Goal: Task Accomplishment & Management: Manage account settings

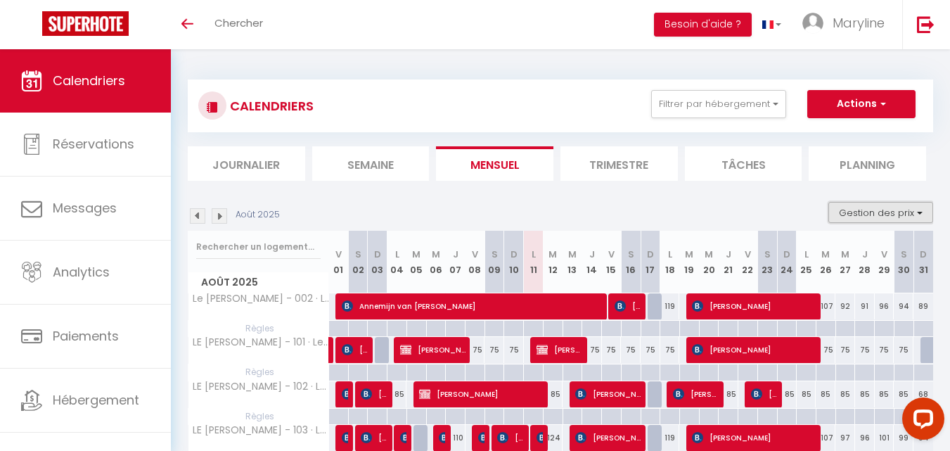
click at [900, 210] on button "Gestion des prix" at bounding box center [880, 212] width 105 height 21
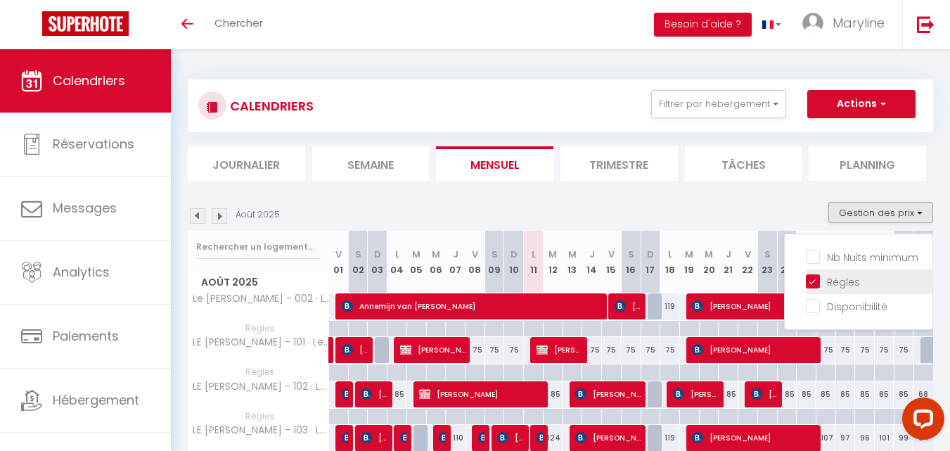
click at [816, 286] on input "Règles" at bounding box center [869, 280] width 127 height 14
checkbox input "false"
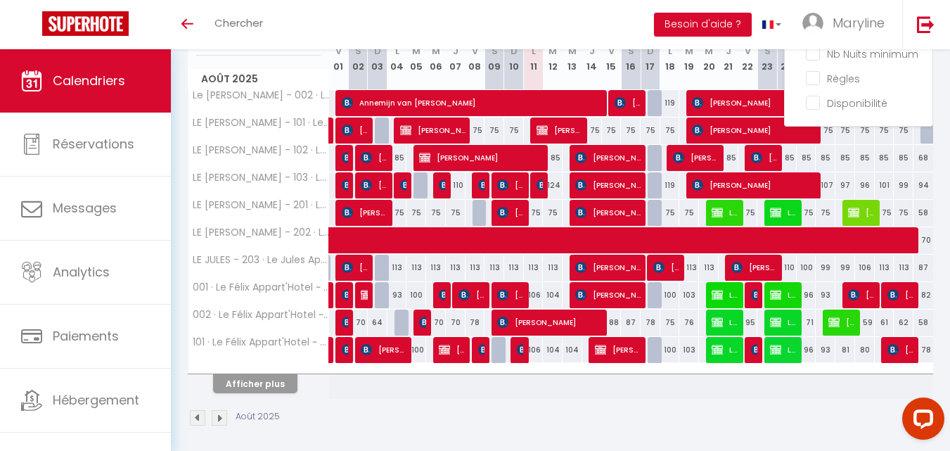
scroll to position [209, 0]
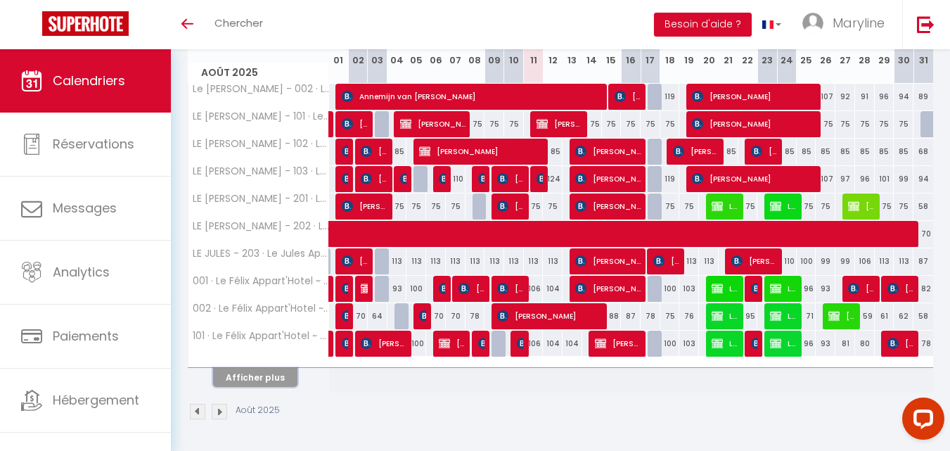
click at [269, 377] on button "Afficher plus" at bounding box center [255, 377] width 84 height 19
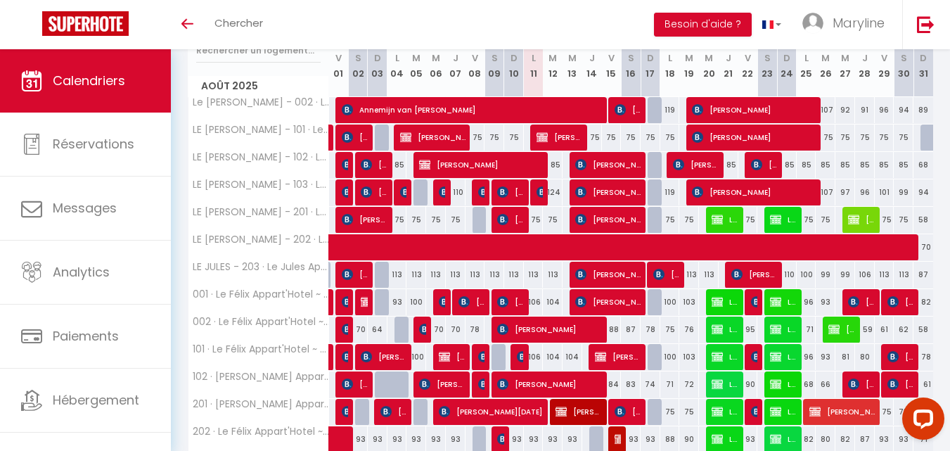
scroll to position [203, 0]
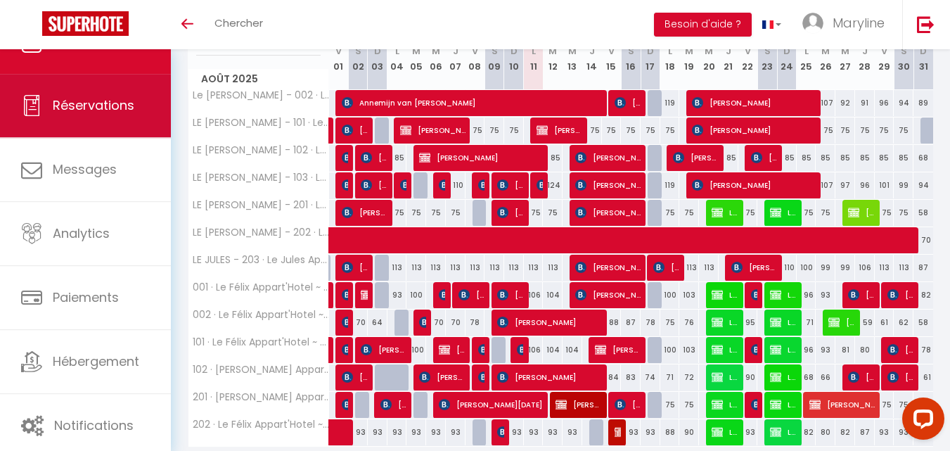
click at [84, 104] on span "Réservations" at bounding box center [94, 105] width 82 height 18
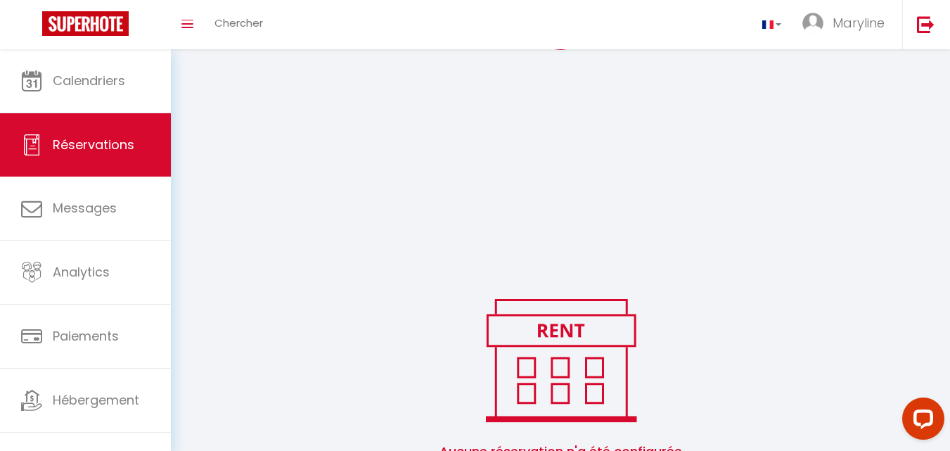
scroll to position [231, 0]
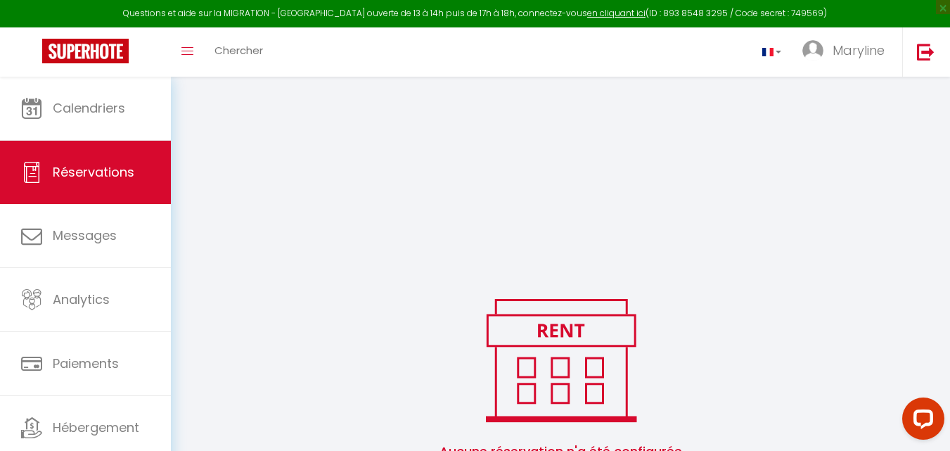
select select "all"
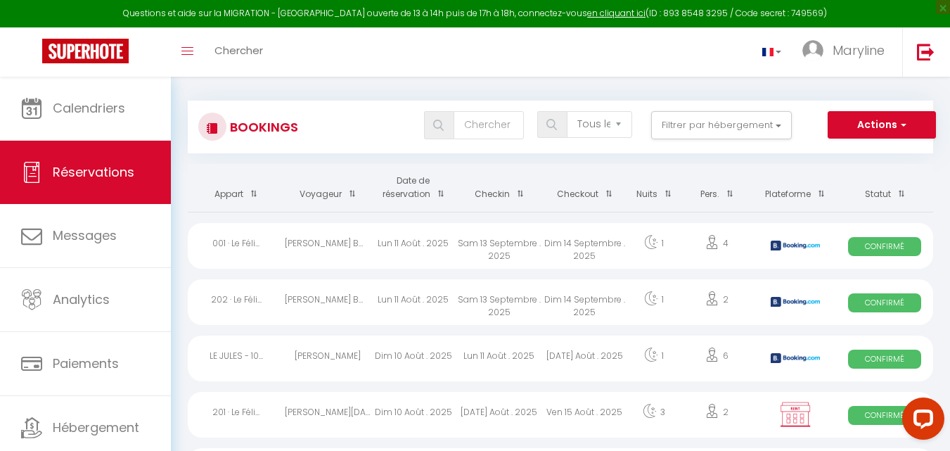
scroll to position [0, 0]
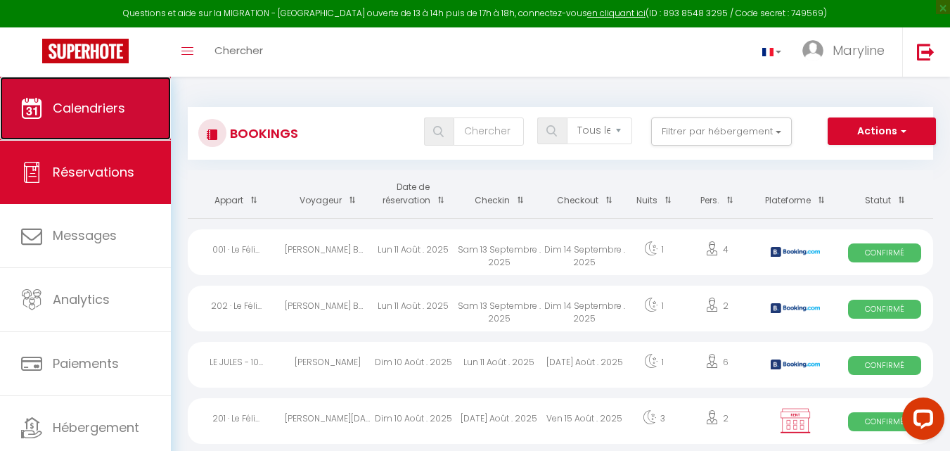
click at [105, 91] on link "Calendriers" at bounding box center [85, 108] width 171 height 63
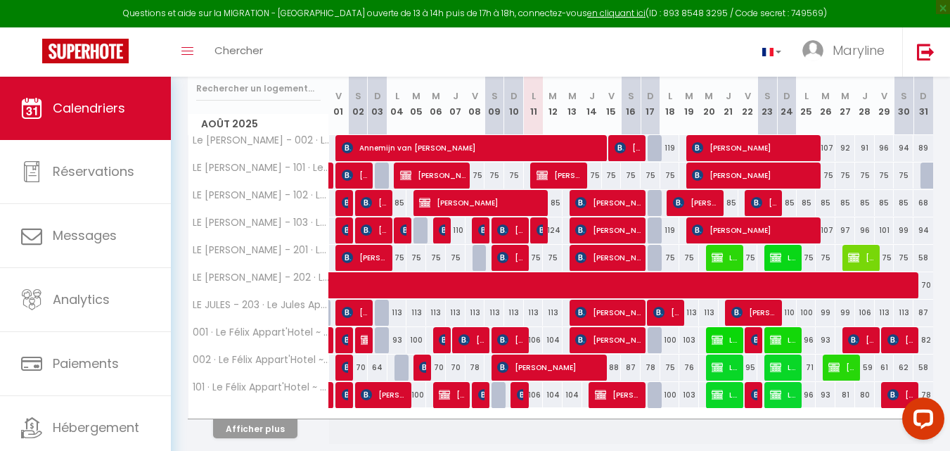
scroll to position [193, 0]
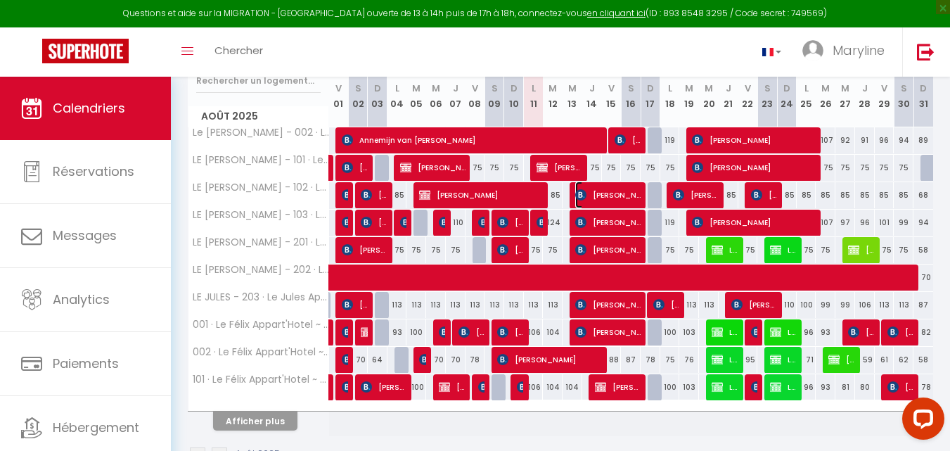
click at [600, 193] on span "[PERSON_NAME]" at bounding box center [607, 194] width 65 height 27
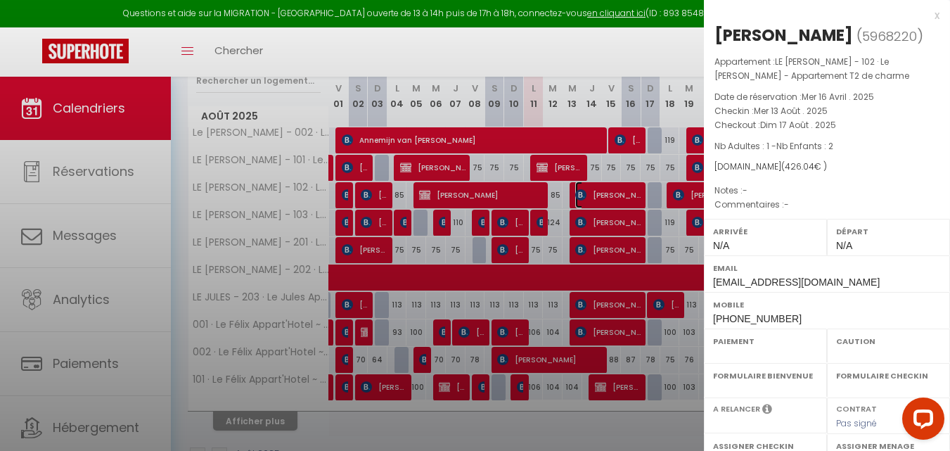
select select "OK"
select select "KO"
select select "0"
select select "1"
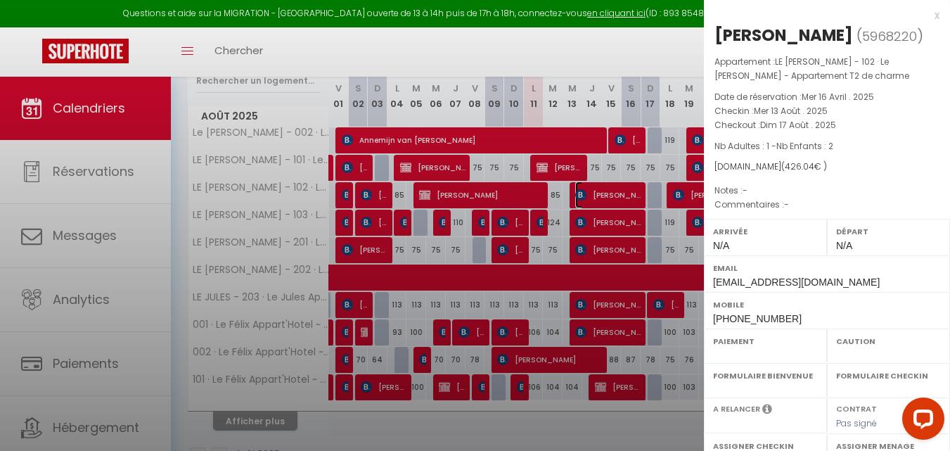
select select
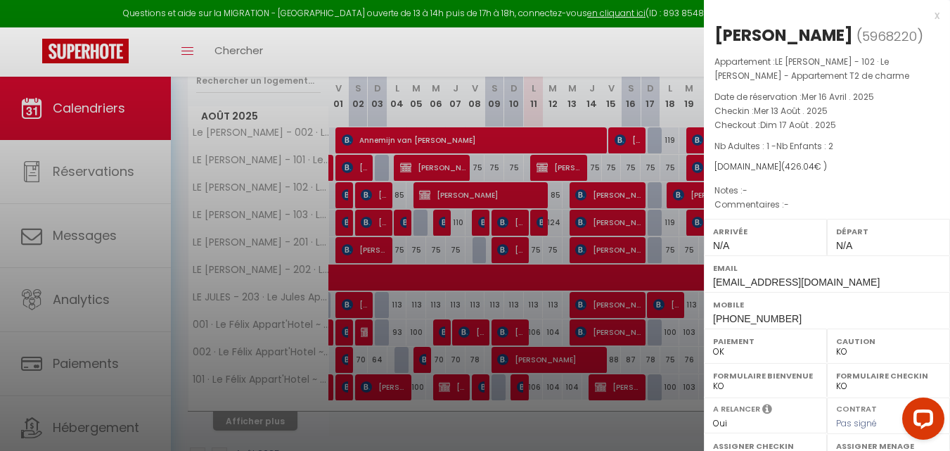
click at [923, 15] on div "x" at bounding box center [821, 15] width 235 height 17
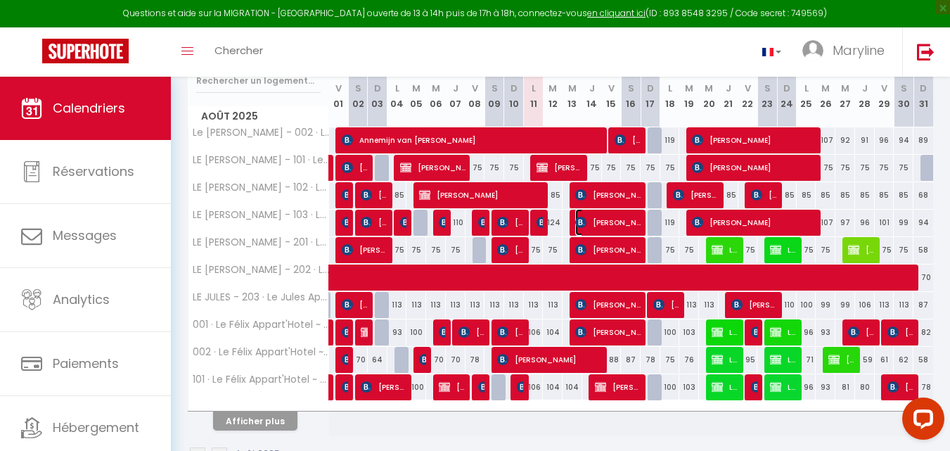
click at [607, 219] on span "[PERSON_NAME]" at bounding box center [607, 222] width 65 height 27
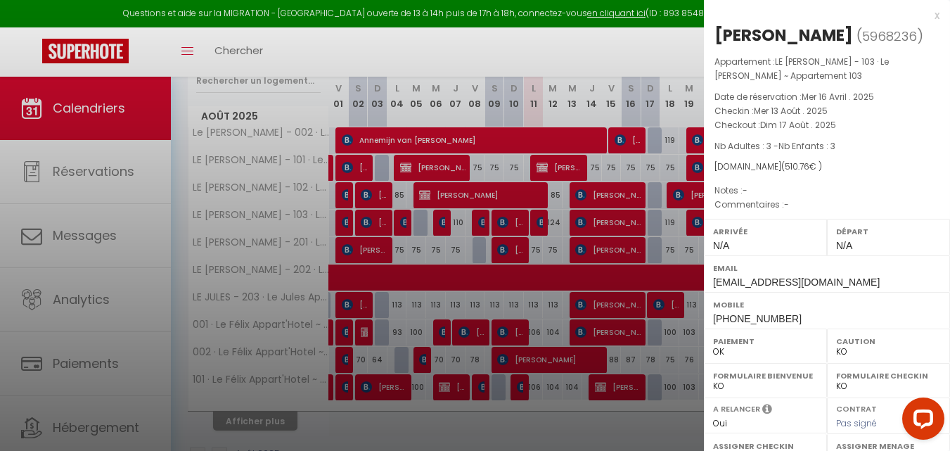
click at [926, 15] on div "x" at bounding box center [821, 15] width 235 height 17
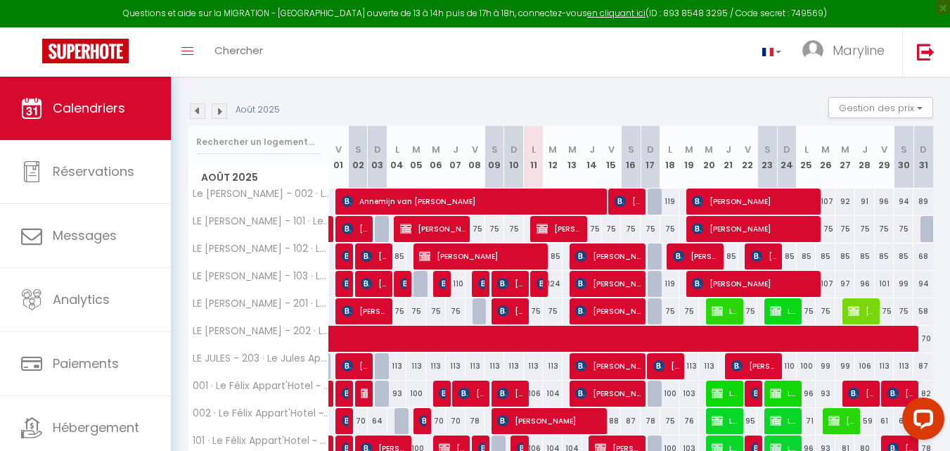
scroll to position [130, 0]
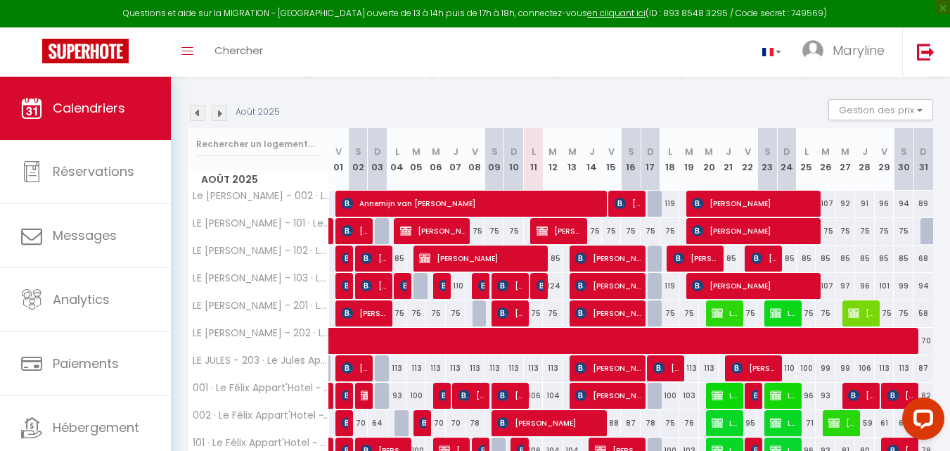
click at [222, 112] on img at bounding box center [219, 112] width 15 height 15
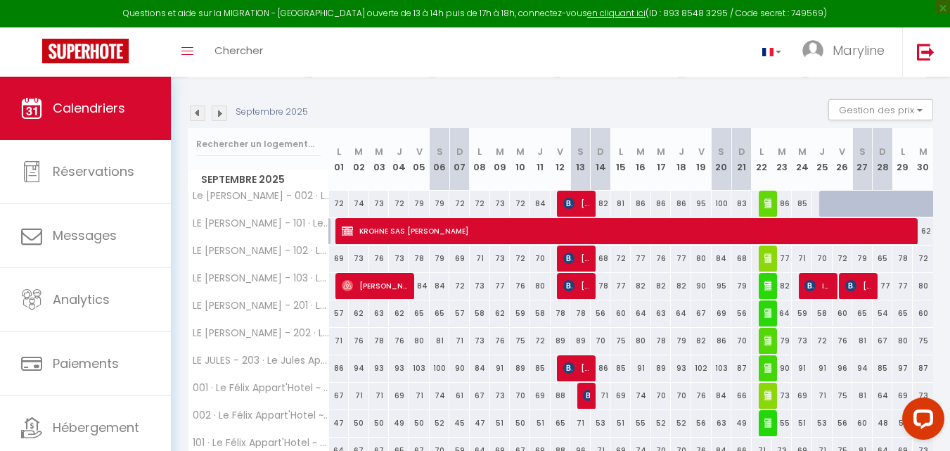
click at [223, 112] on img at bounding box center [219, 112] width 15 height 15
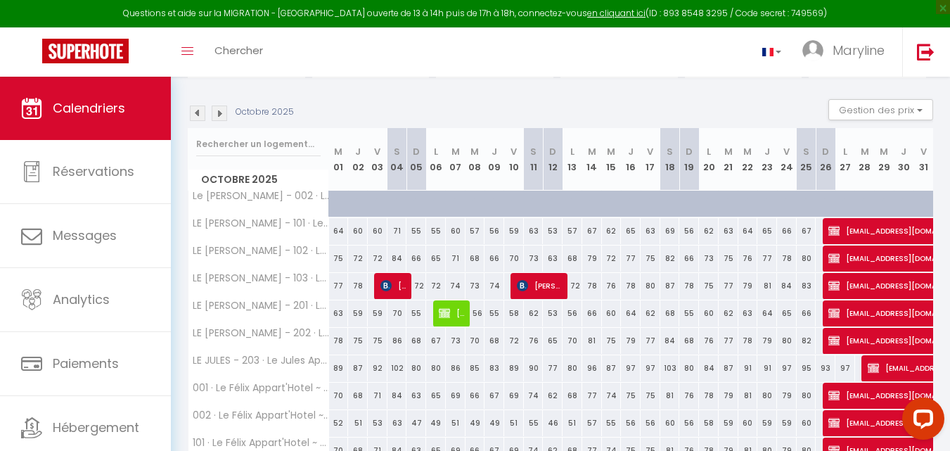
click at [198, 110] on img at bounding box center [197, 112] width 15 height 15
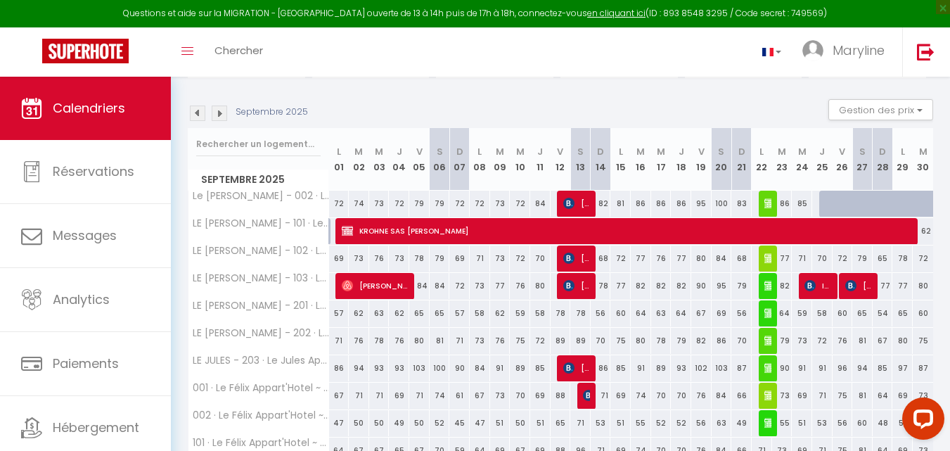
click at [198, 110] on img at bounding box center [197, 112] width 15 height 15
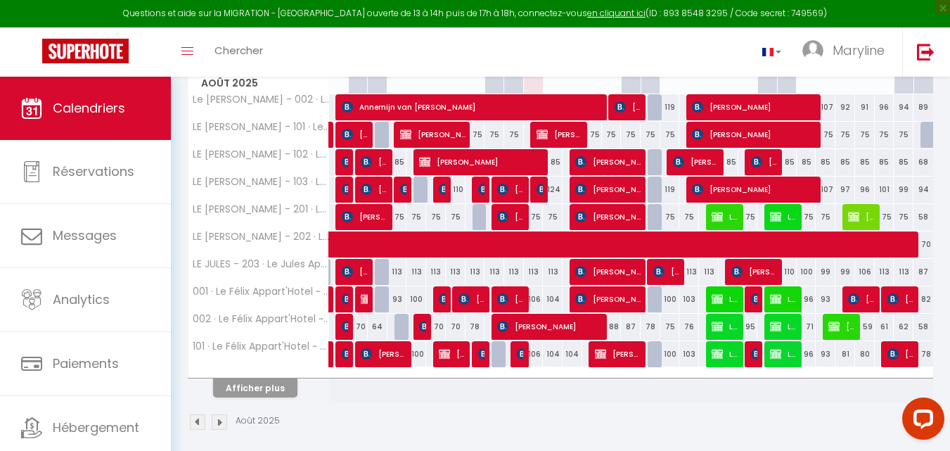
scroll to position [237, 0]
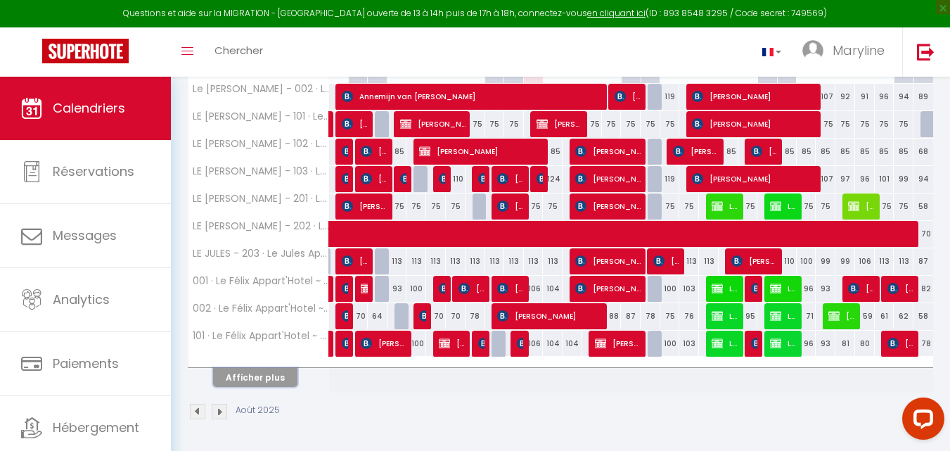
click at [253, 382] on button "Afficher plus" at bounding box center [255, 377] width 84 height 19
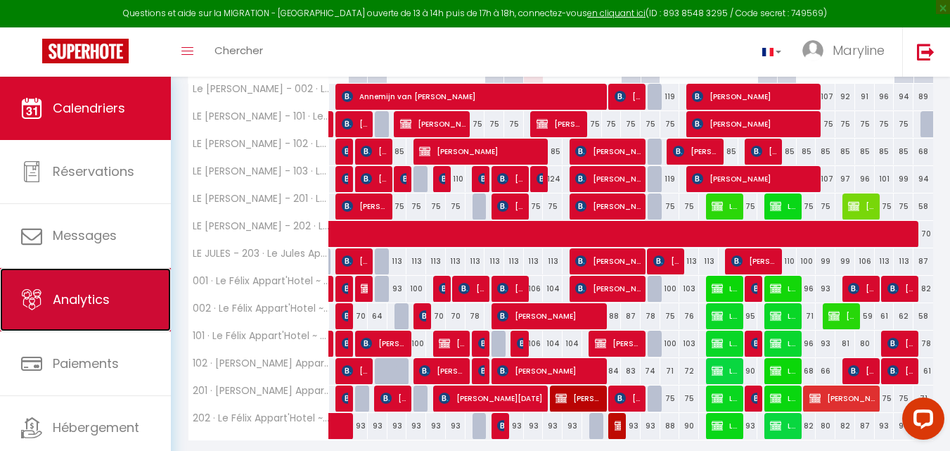
click at [56, 299] on span "Analytics" at bounding box center [81, 299] width 57 height 18
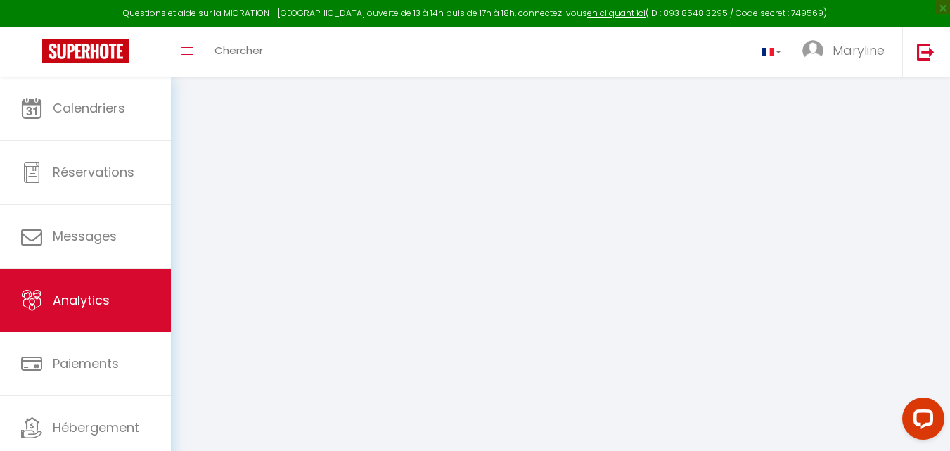
select select "2025"
select select "8"
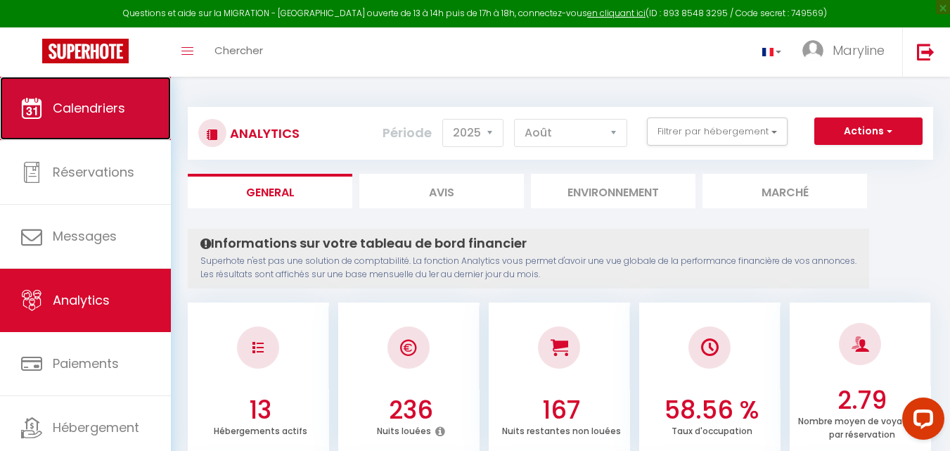
click at [95, 97] on link "Calendriers" at bounding box center [85, 108] width 171 height 63
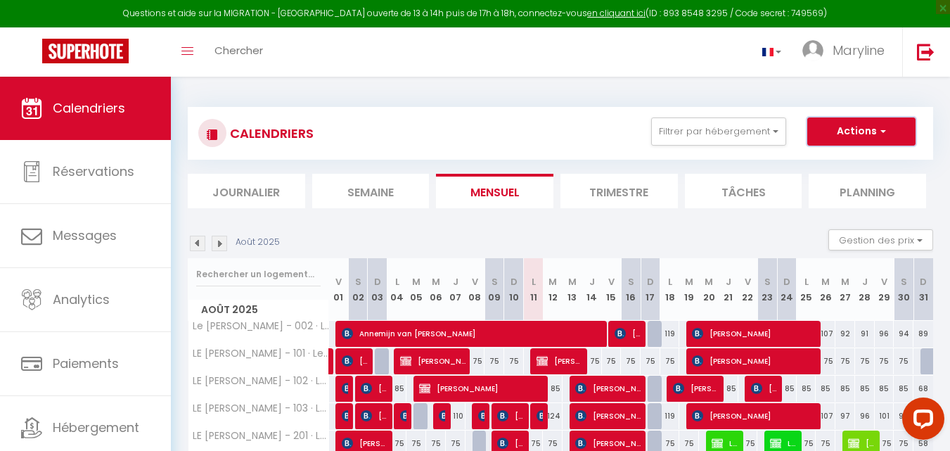
click at [868, 122] on button "Actions" at bounding box center [861, 131] width 108 height 28
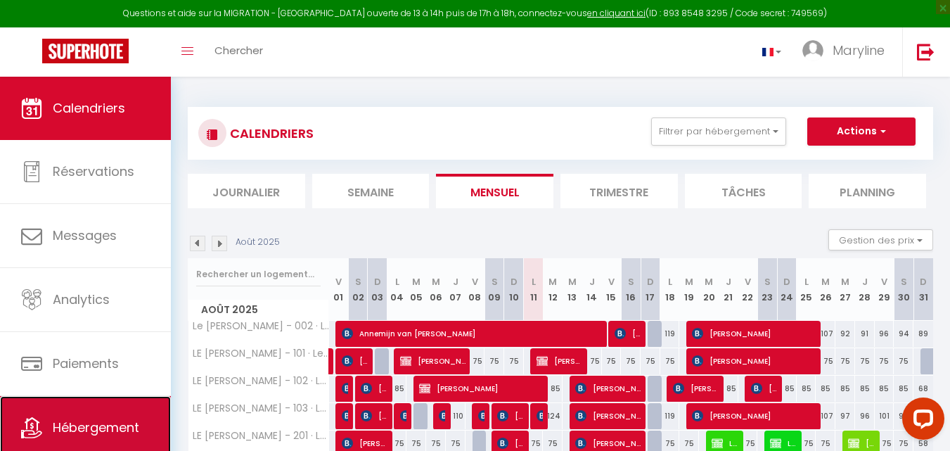
click at [98, 430] on span "Hébergement" at bounding box center [96, 427] width 86 height 18
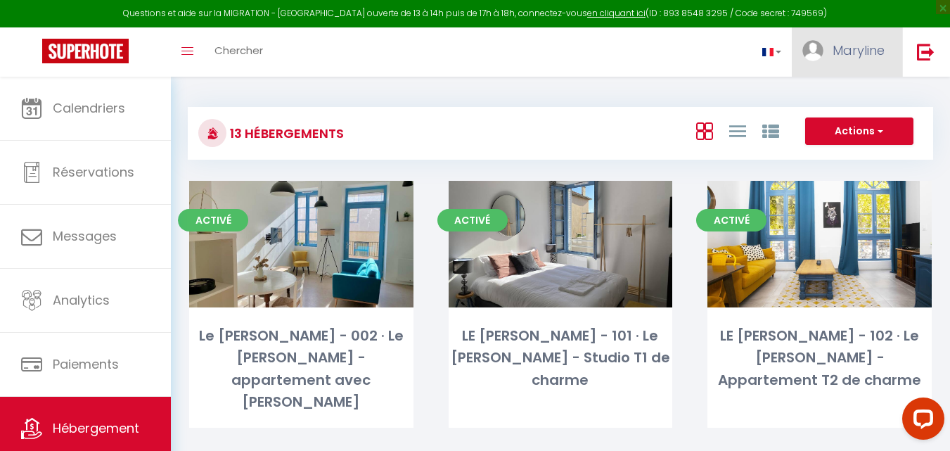
click at [846, 46] on span "Maryline" at bounding box center [858, 50] width 52 height 18
click at [844, 99] on link "Paramètres" at bounding box center [846, 98] width 104 height 24
select select "fr"
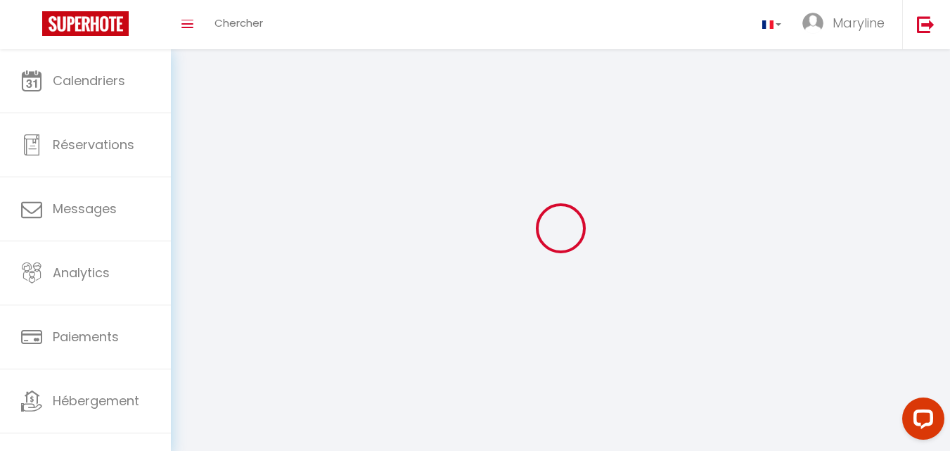
type input "Maryline"
type input "BOSSANNE"
type input "0616695537"
type input "[STREET_ADDRESS]"
type input "26750"
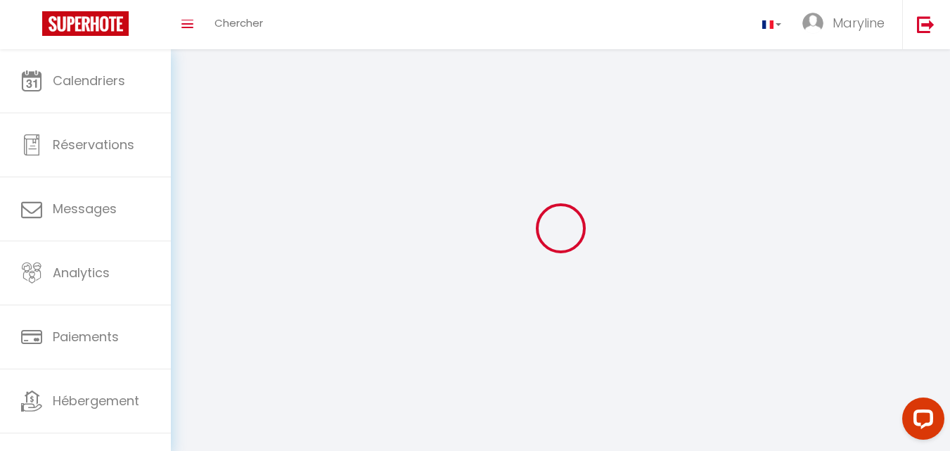
type input "Saint Paul les Romans"
select select "75"
select select "28"
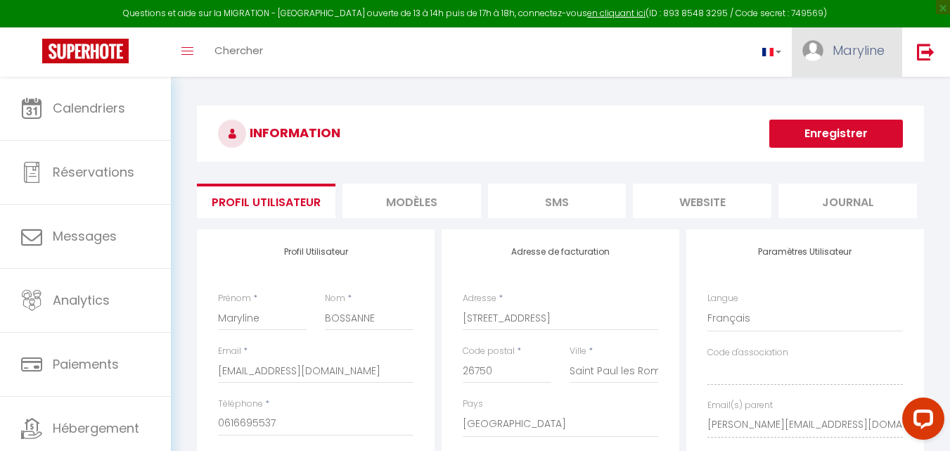
click at [850, 41] on span "Maryline" at bounding box center [858, 50] width 52 height 18
click at [842, 95] on link "Paramètres" at bounding box center [846, 98] width 104 height 24
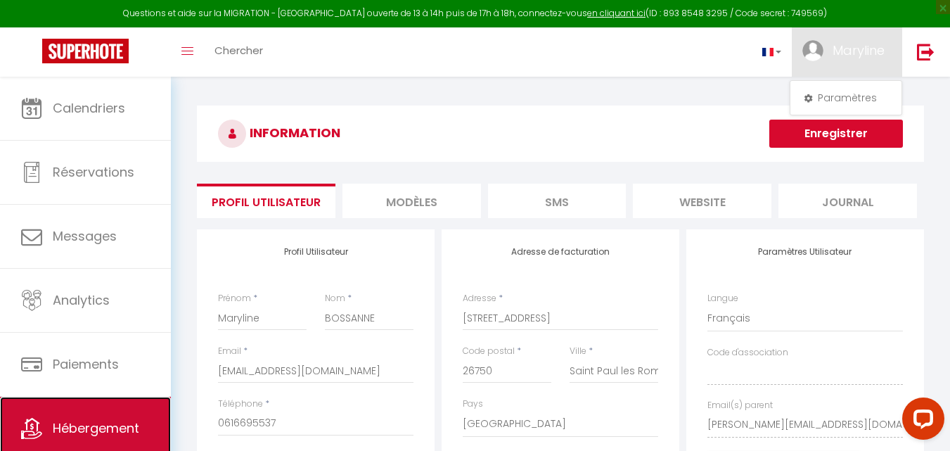
click at [109, 411] on link "Hébergement" at bounding box center [85, 427] width 171 height 63
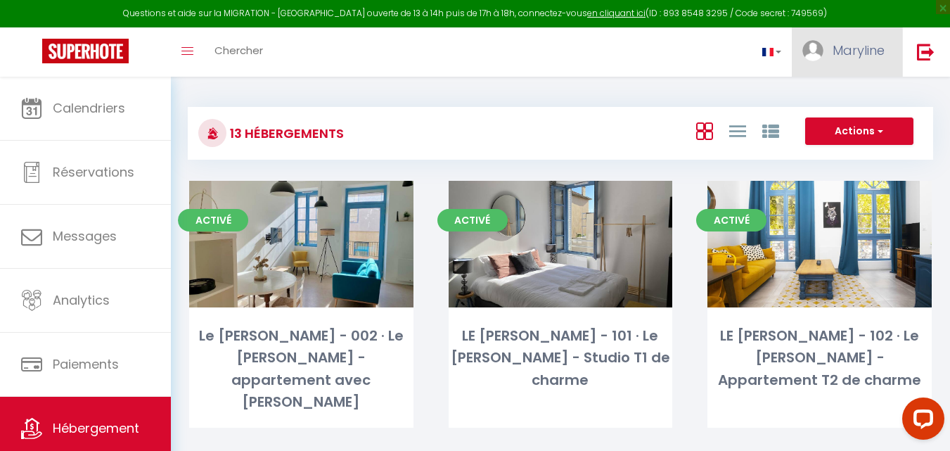
click at [871, 51] on span "Maryline" at bounding box center [858, 50] width 52 height 18
click at [836, 95] on link "Paramètres" at bounding box center [846, 98] width 104 height 24
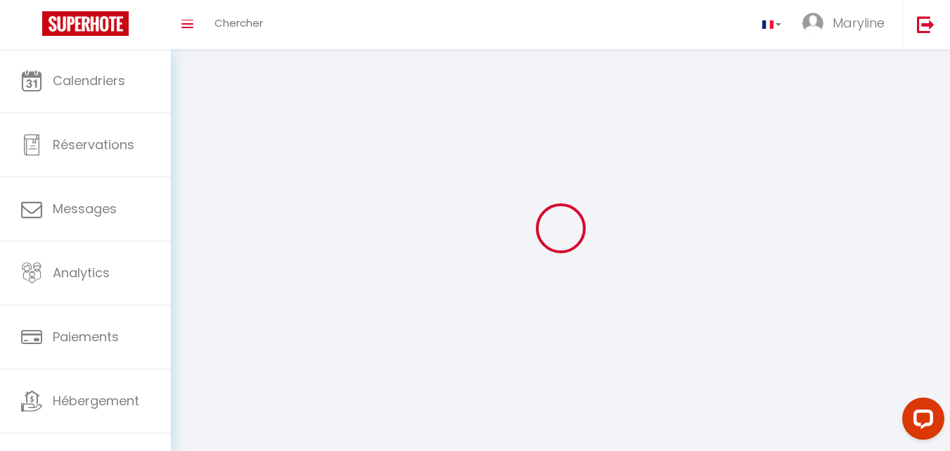
type input "Maryline"
type input "BOSSANNE"
type input "0616695537"
type input "[STREET_ADDRESS]"
type input "26750"
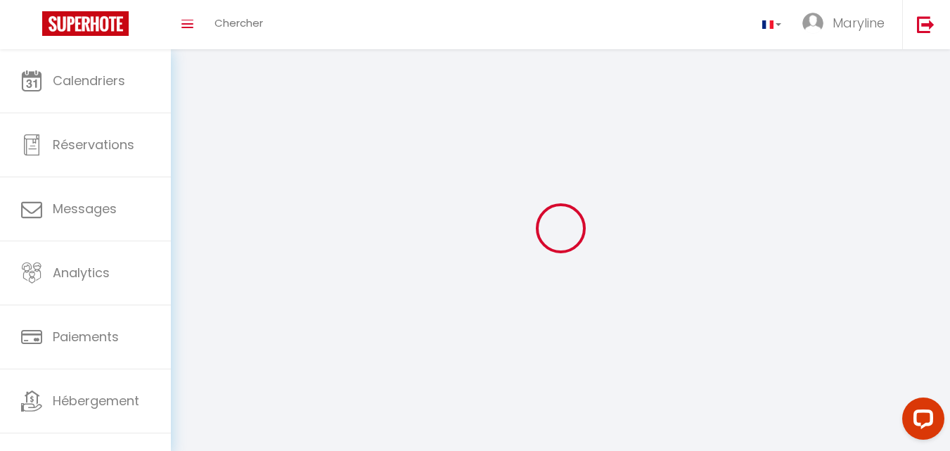
type input "Saint Paul les Romans"
type input "[URL][DOMAIN_NAME]"
select select "75"
select select "28"
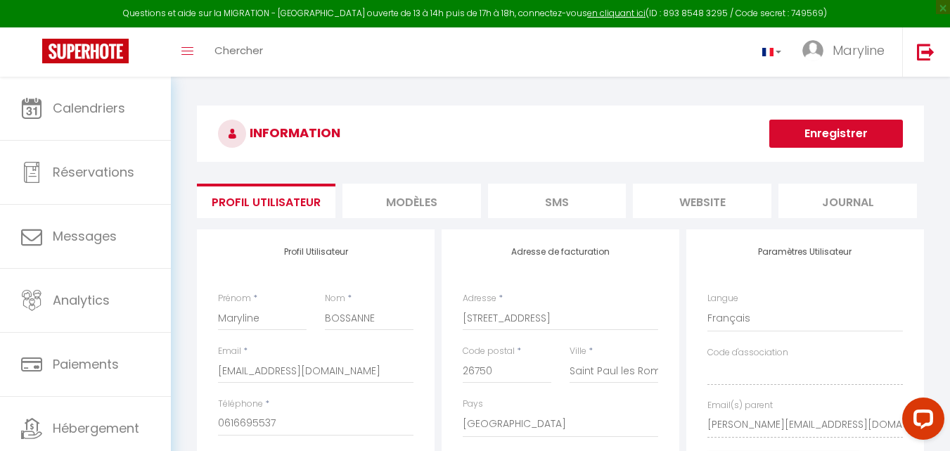
scroll to position [44, 0]
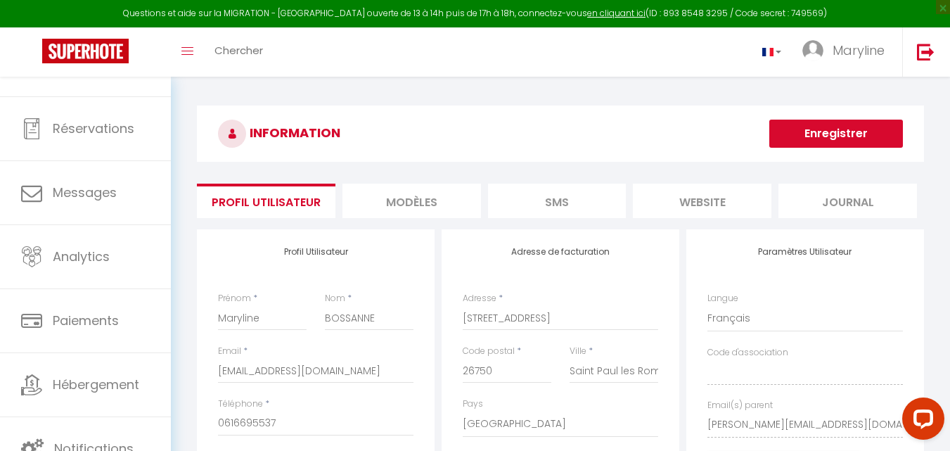
click at [180, 235] on div "INFORMATION Enregistrer Profil Utilisateur MODÈLES SMS website Journal Profil U…" at bounding box center [560, 367] width 779 height 581
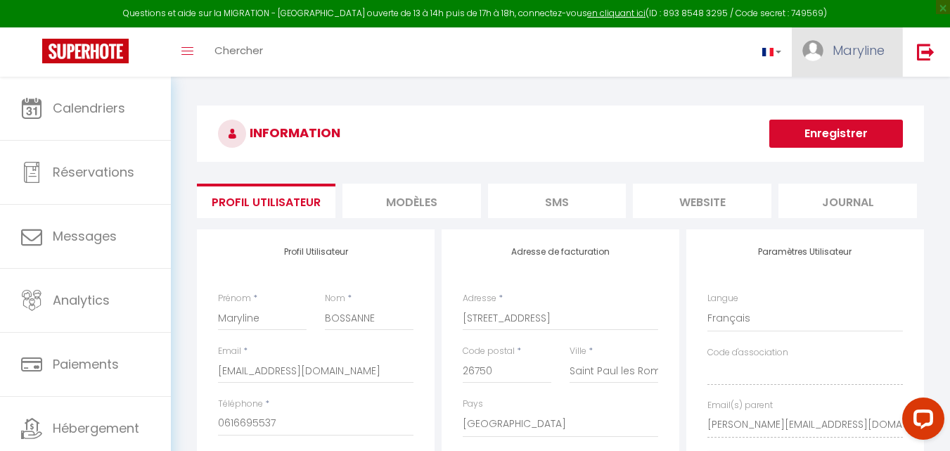
click at [825, 50] on link "Maryline" at bounding box center [847, 51] width 110 height 49
click at [843, 95] on link "Paramètres" at bounding box center [846, 98] width 104 height 24
click at [938, 7] on span "×" at bounding box center [943, 7] width 14 height 14
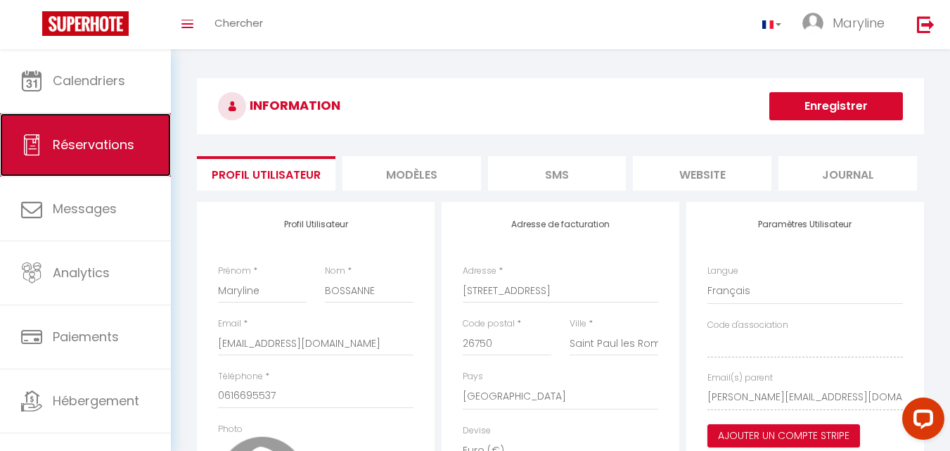
click at [112, 128] on link "Réservations" at bounding box center [85, 144] width 171 height 63
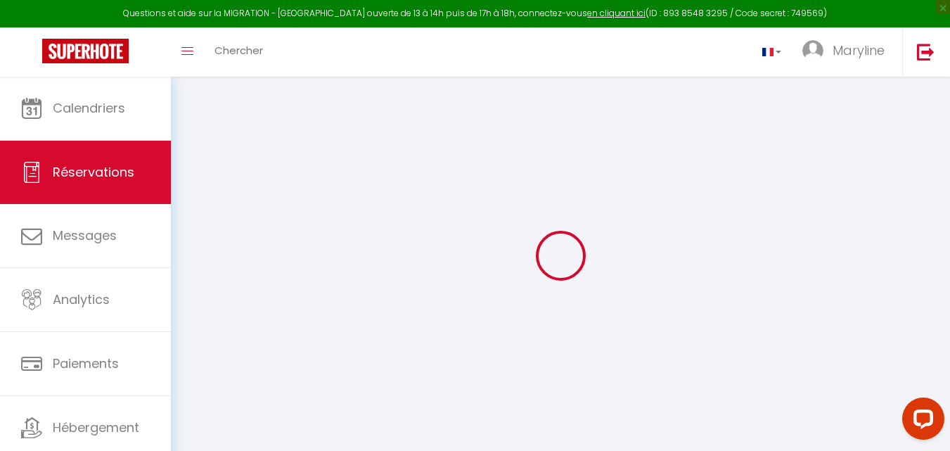
select select "all"
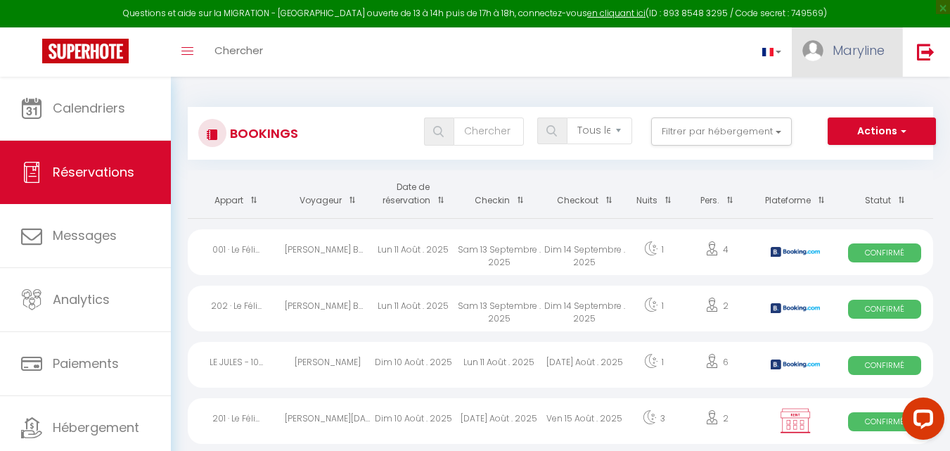
click at [867, 52] on span "Maryline" at bounding box center [858, 50] width 52 height 18
click at [838, 94] on link "Paramètres" at bounding box center [846, 98] width 104 height 24
select select "fr"
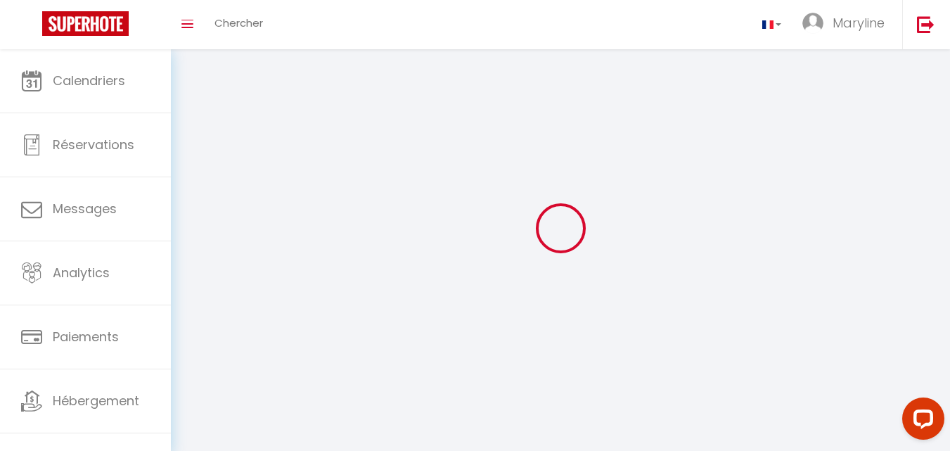
type input "Maryline"
type input "BOSSANNE"
type input "0616695537"
type input "[STREET_ADDRESS]"
type input "26750"
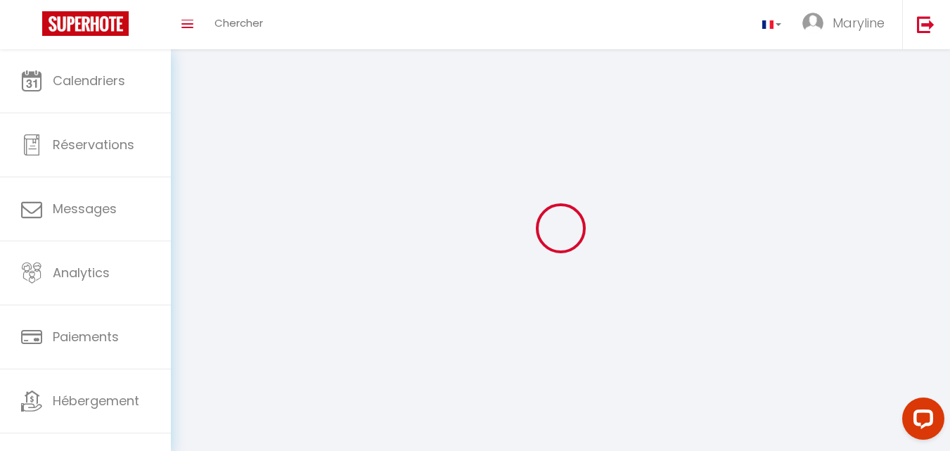
type input "Saint Paul les Romans"
type input "[URL][DOMAIN_NAME]"
select select "75"
select select "28"
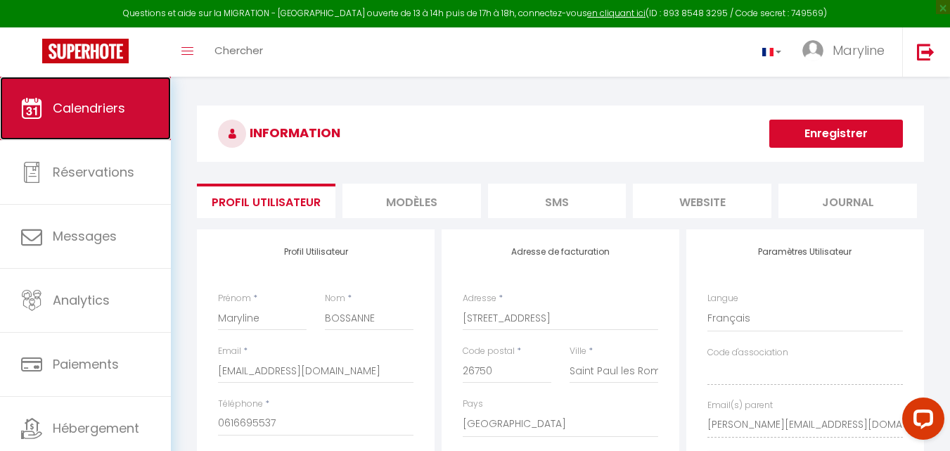
click at [126, 110] on link "Calendriers" at bounding box center [85, 108] width 171 height 63
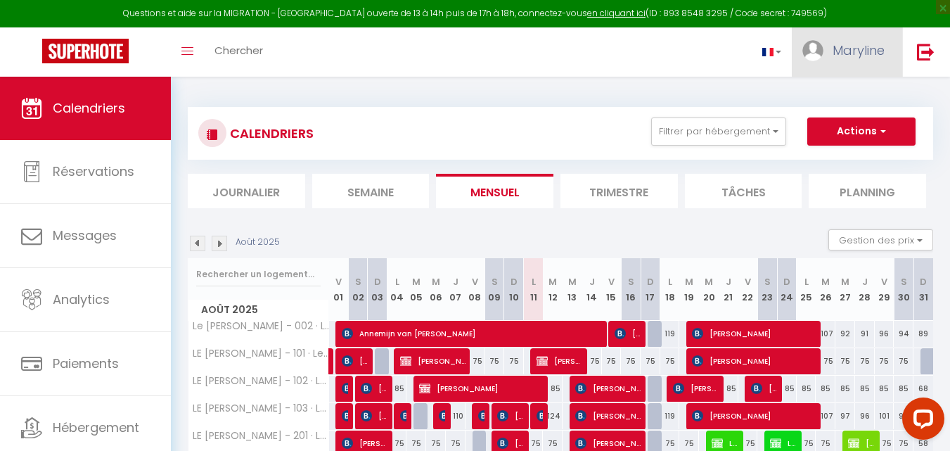
click at [846, 44] on span "Maryline" at bounding box center [858, 50] width 52 height 18
click at [844, 93] on link "Paramètres" at bounding box center [846, 98] width 104 height 24
select select "fr"
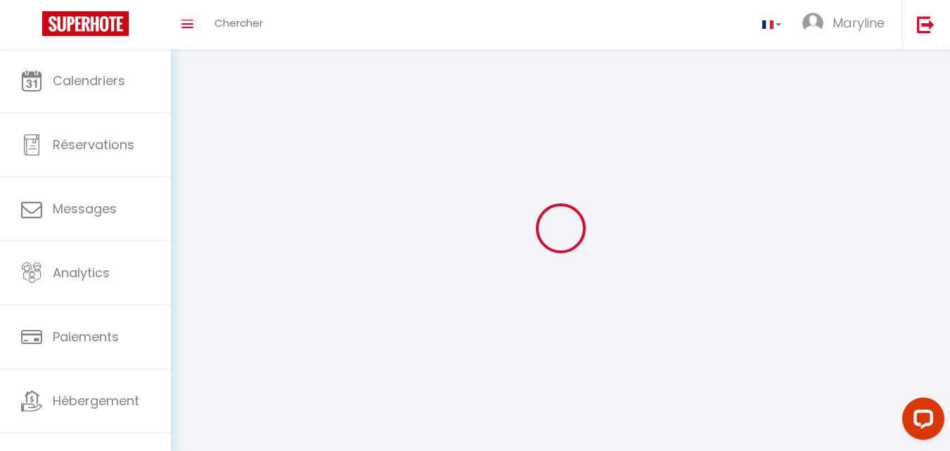
type input "Maryline"
type input "BOSSANNE"
type input "0616695537"
type input "[STREET_ADDRESS]"
type input "26750"
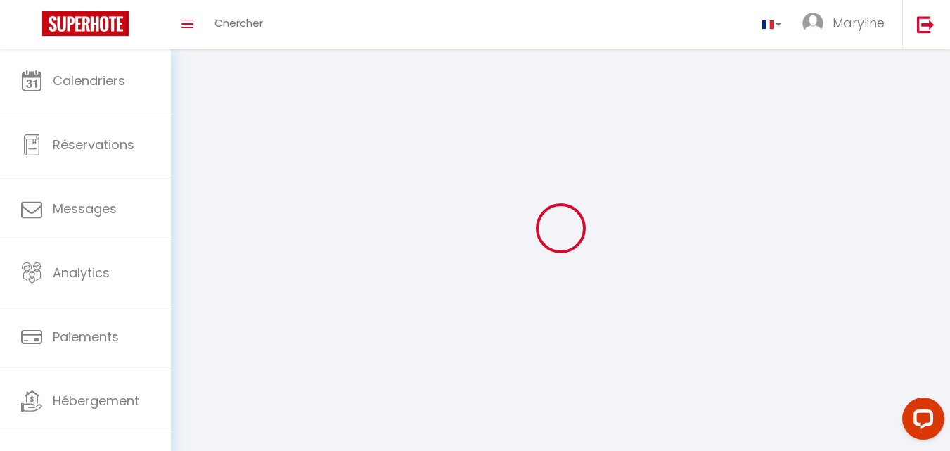
type input "Saint Paul les Romans"
type input "[URL][DOMAIN_NAME]"
select select "75"
select select "28"
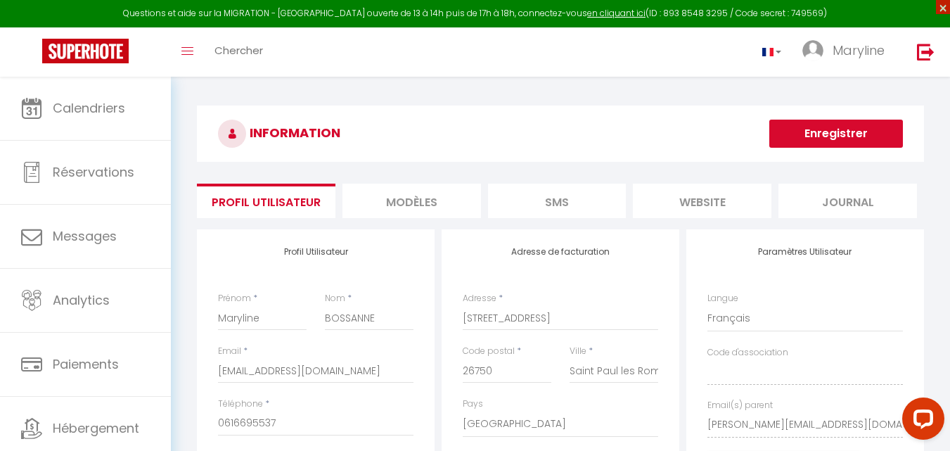
click at [938, 11] on span "×" at bounding box center [943, 7] width 14 height 14
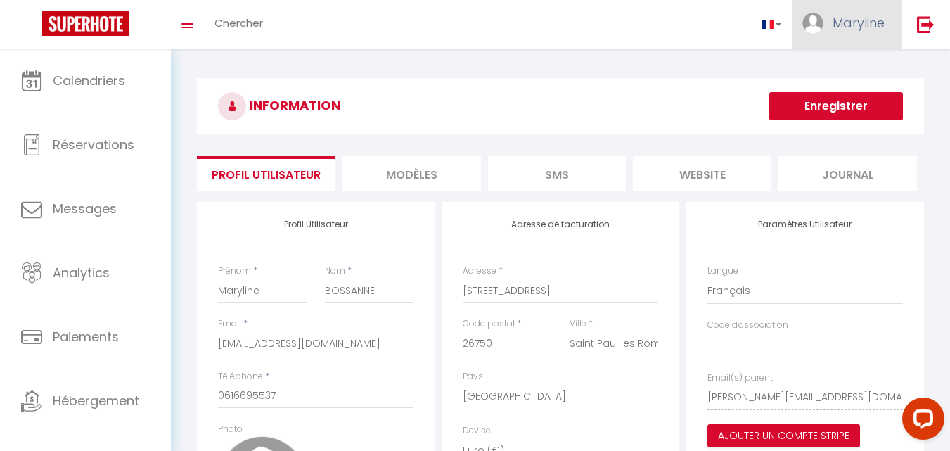
click at [837, 23] on span "Maryline" at bounding box center [858, 23] width 52 height 18
click at [823, 75] on link "Paramètres" at bounding box center [846, 70] width 104 height 24
click at [825, 69] on link "Paramètres" at bounding box center [846, 70] width 104 height 24
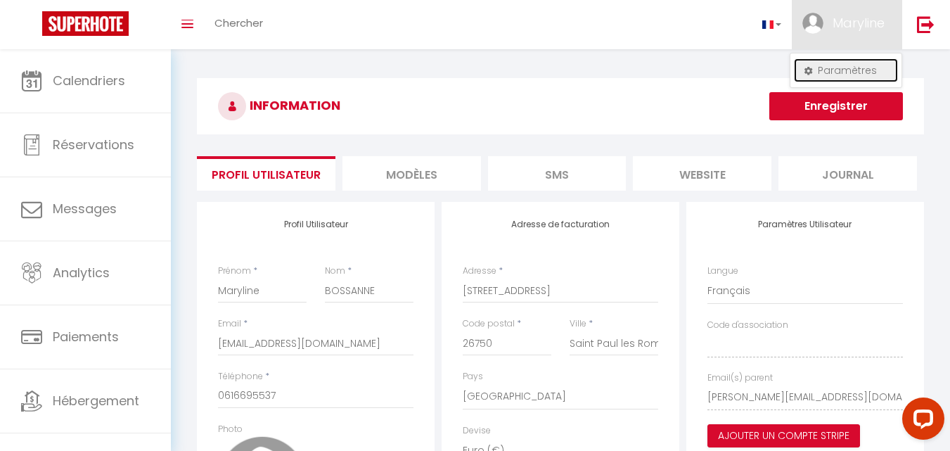
click at [840, 67] on link "Paramètres" at bounding box center [846, 70] width 104 height 24
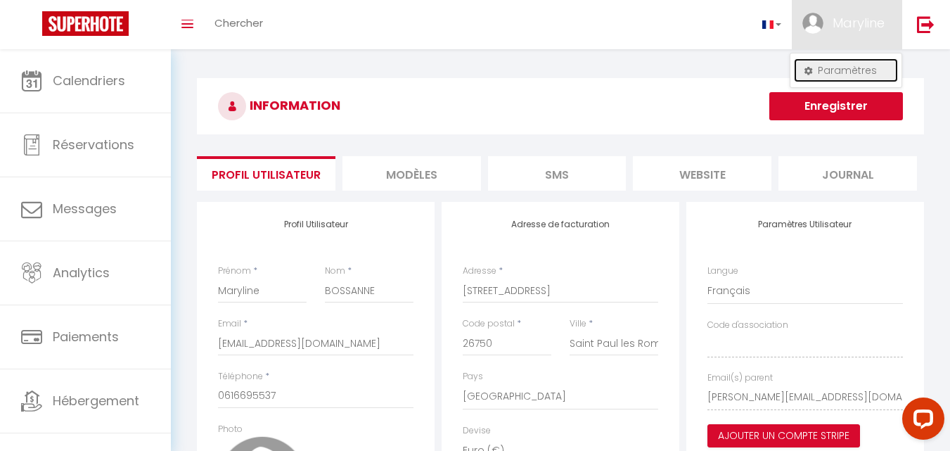
click at [840, 67] on link "Paramètres" at bounding box center [846, 70] width 104 height 24
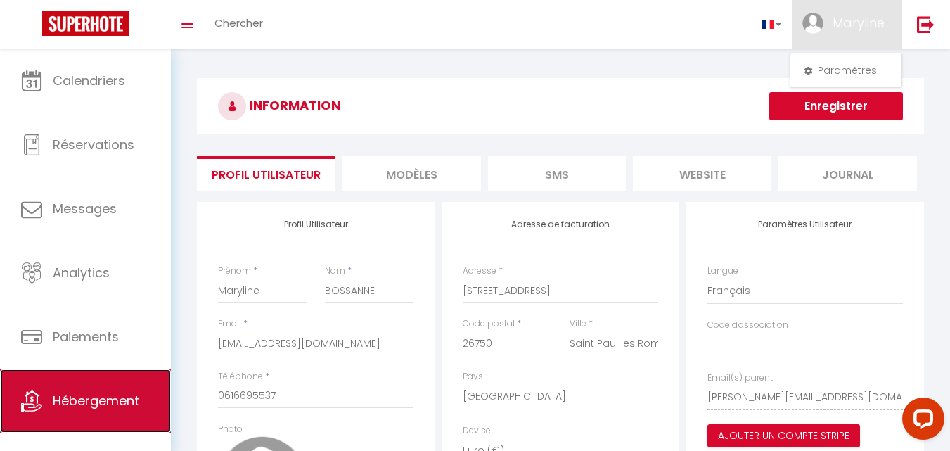
click at [71, 401] on span "Hébergement" at bounding box center [96, 401] width 86 height 18
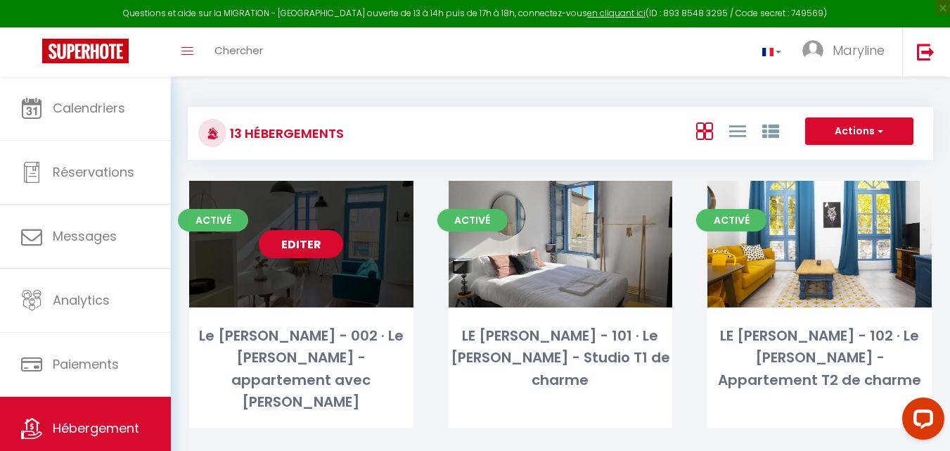
click at [314, 241] on link "Editer" at bounding box center [301, 244] width 84 height 28
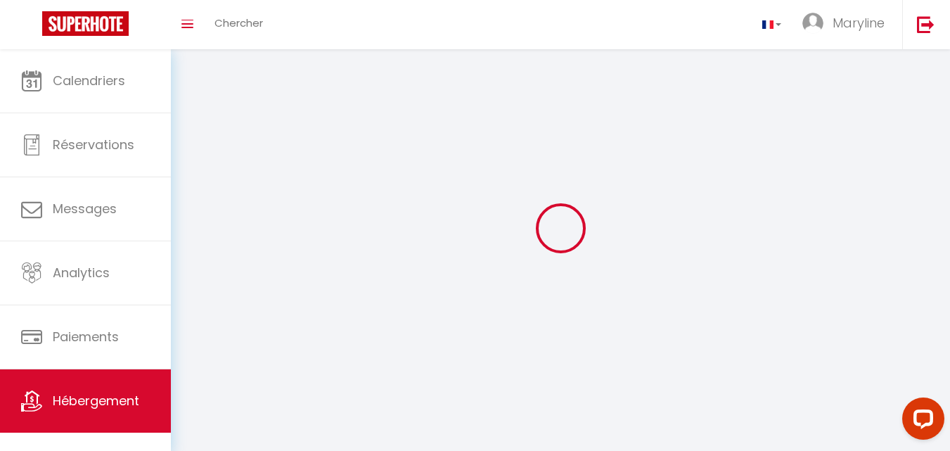
select select "1"
select select "28"
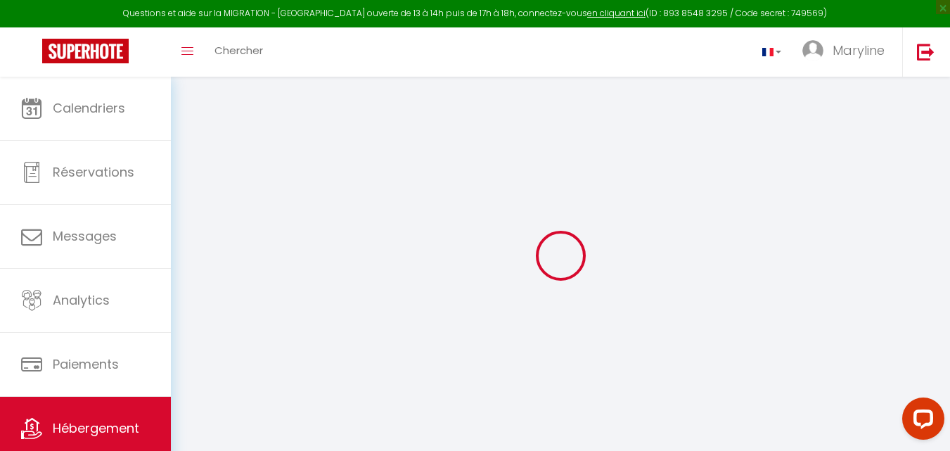
select select
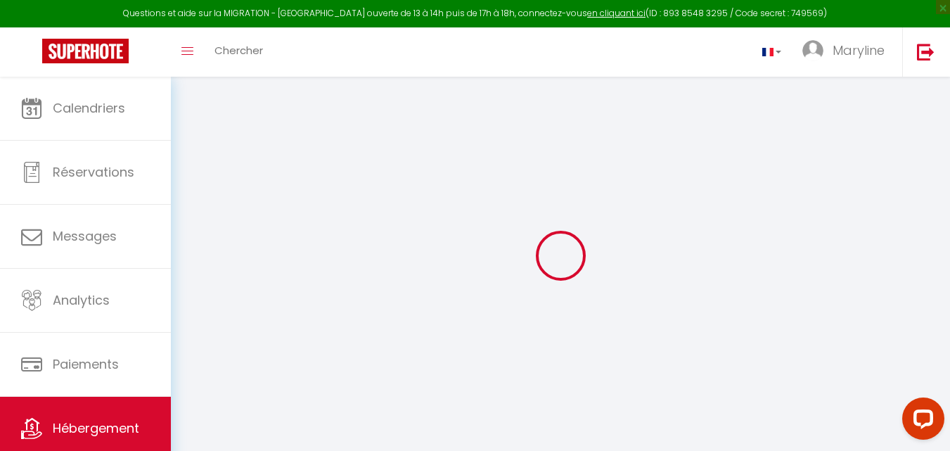
select select
checkbox input "false"
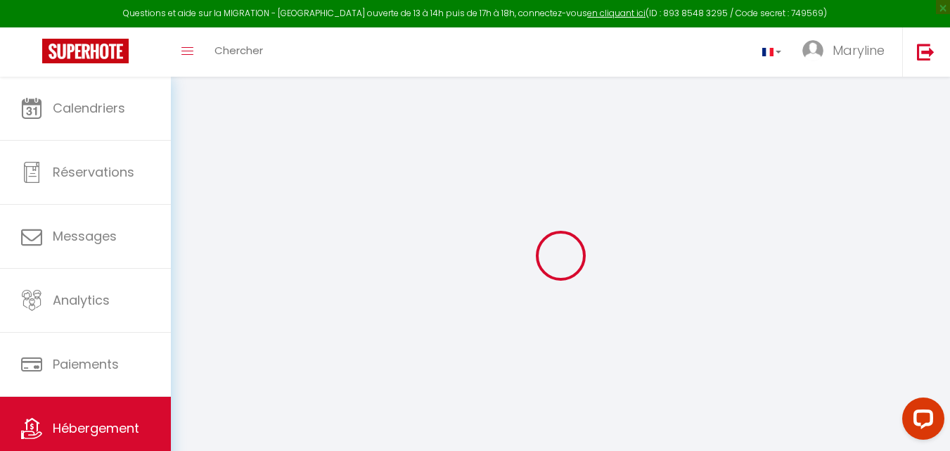
select select
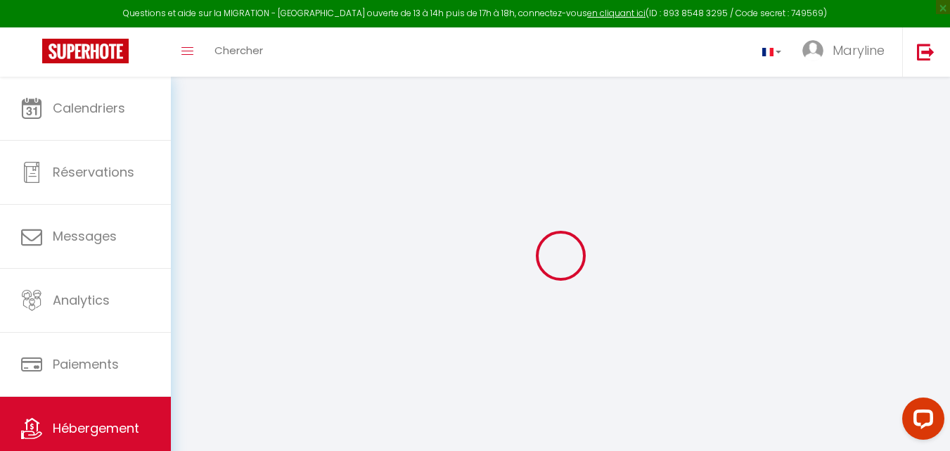
select select
checkbox input "false"
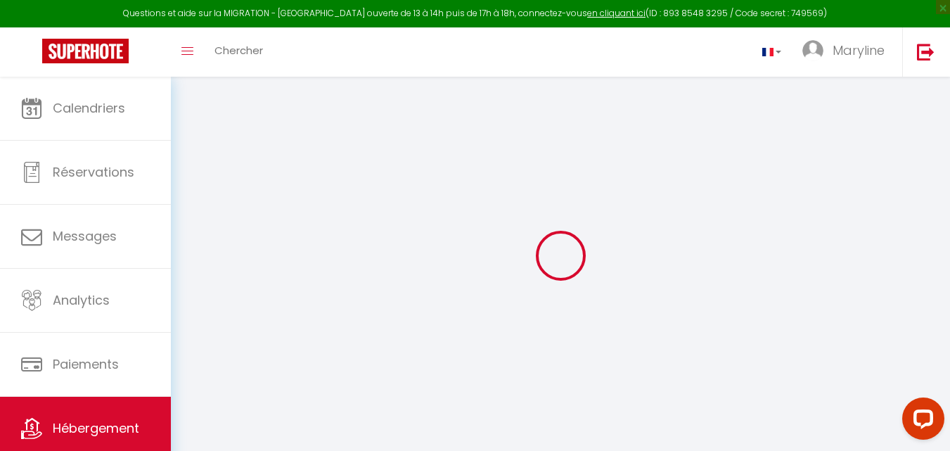
checkbox input "false"
select select
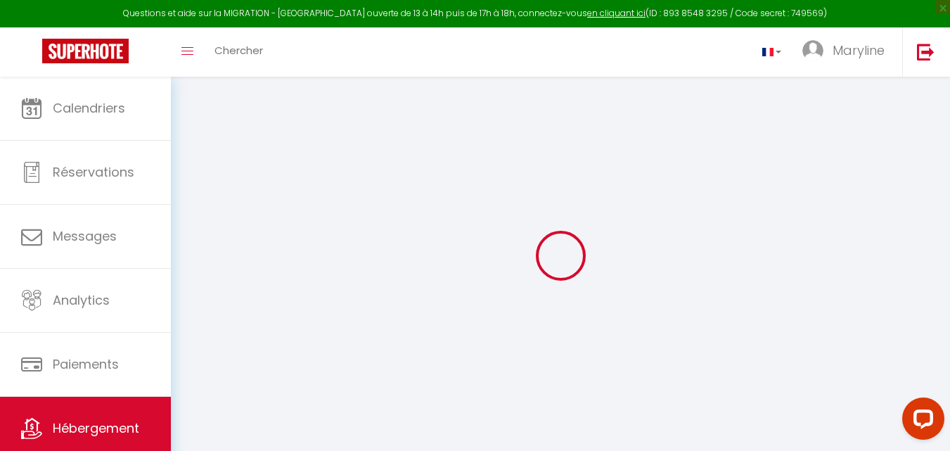
select select
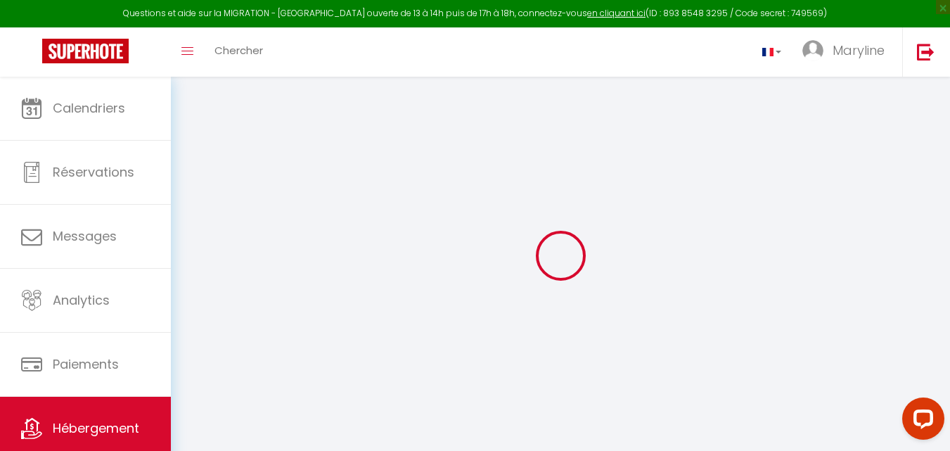
checkbox input "false"
select select
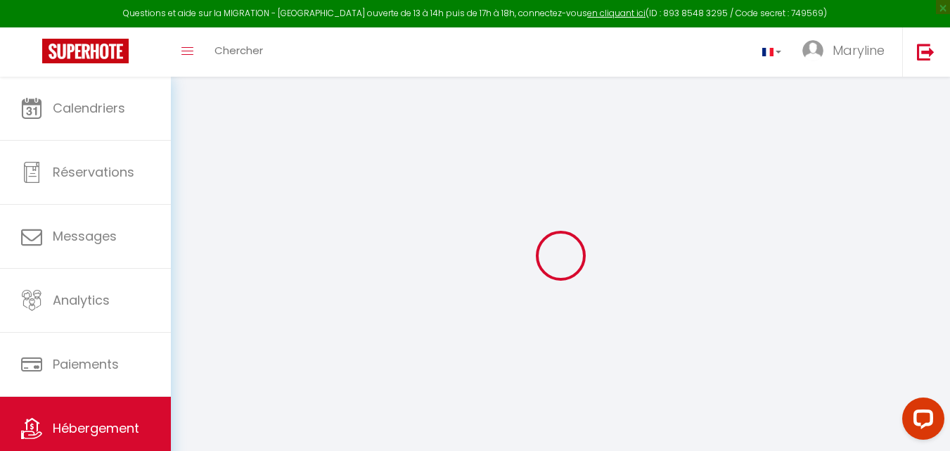
select select
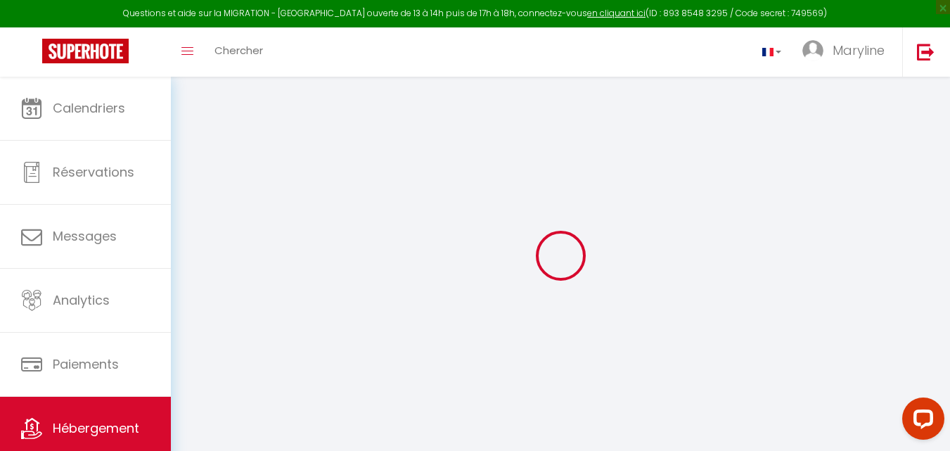
select select
checkbox input "false"
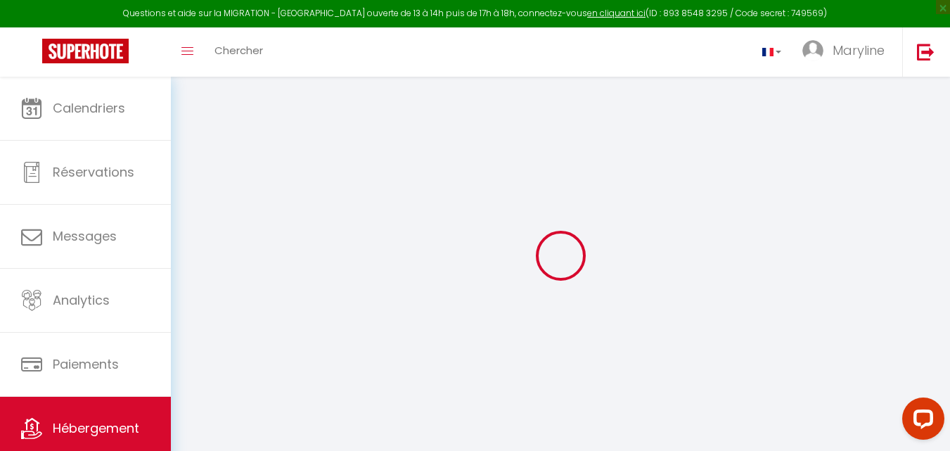
checkbox input "false"
select select
type input "Le [PERSON_NAME] - 002 · Le [PERSON_NAME] - appartement avec [PERSON_NAME]"
type input "[PERSON_NAME]"
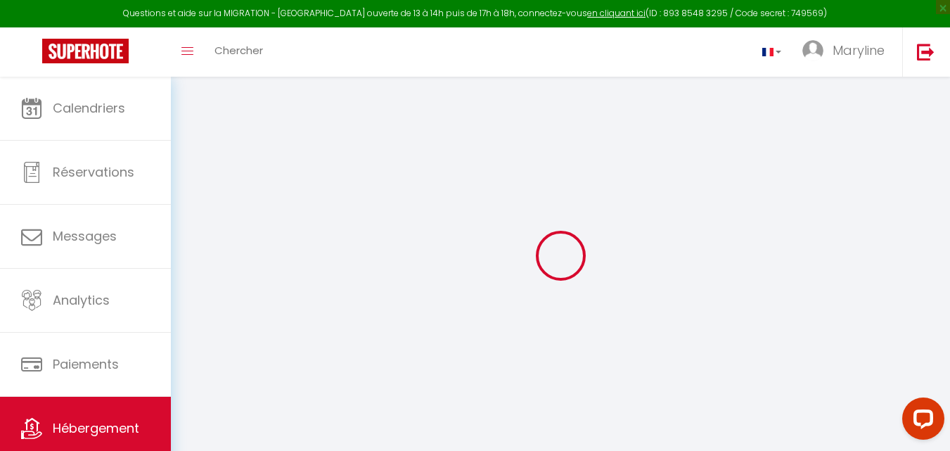
type input "SERVIEN"
type input "[GEOGRAPHIC_DATA]"
type input "Romans"
select select "2"
type input "95"
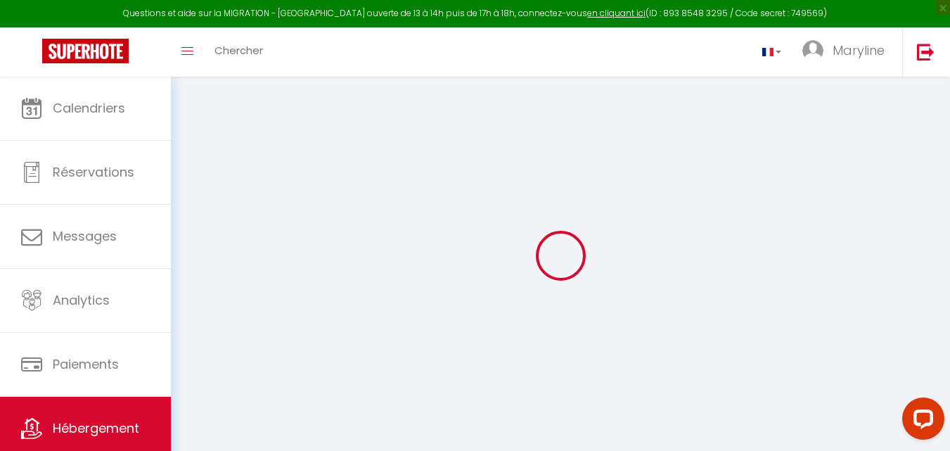
type input "40"
select select
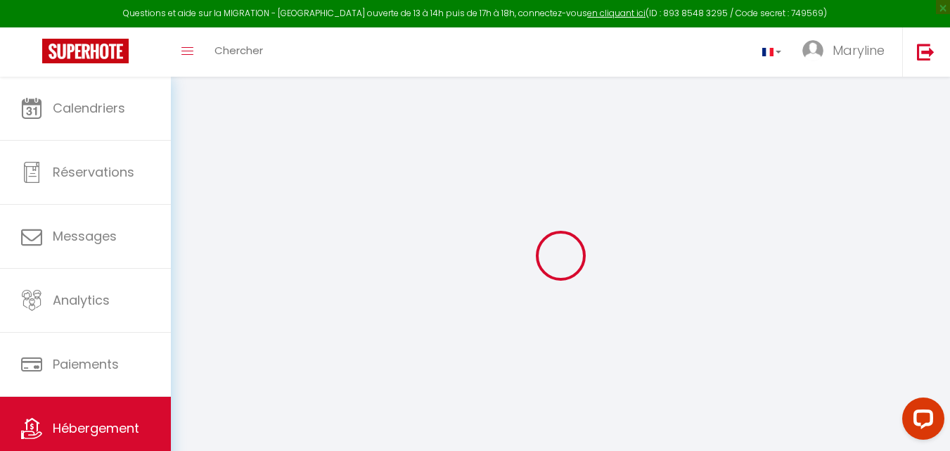
select select
type input "[STREET_ADDRESS][PERSON_NAME]"
type input "26100"
type input "[GEOGRAPHIC_DATA]"
type input "[PERSON_NAME][EMAIL_ADDRESS][DOMAIN_NAME]"
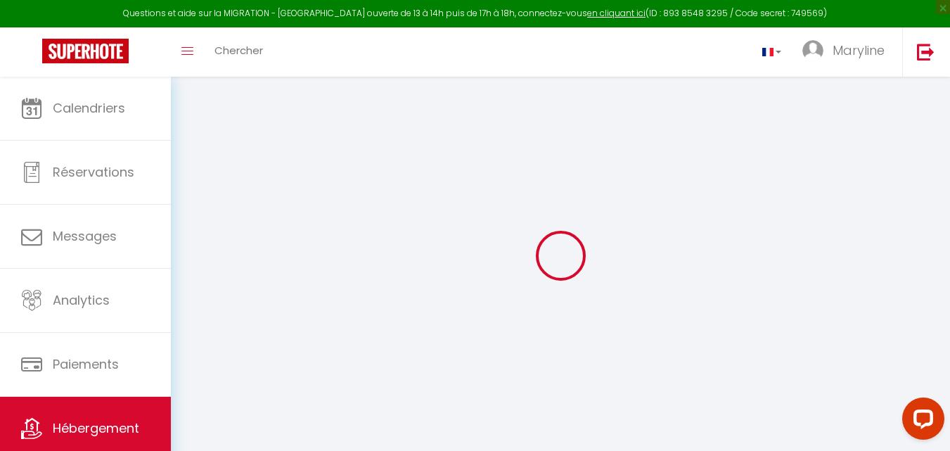
select select
checkbox input "false"
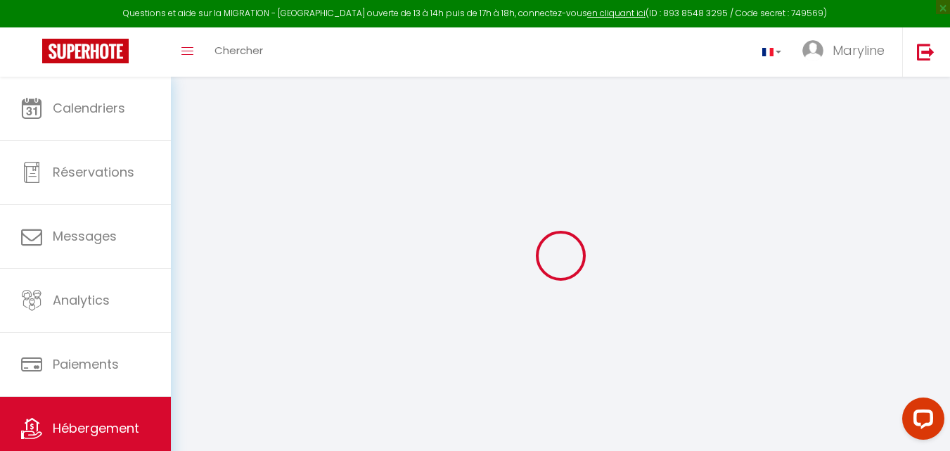
select select
type input "0"
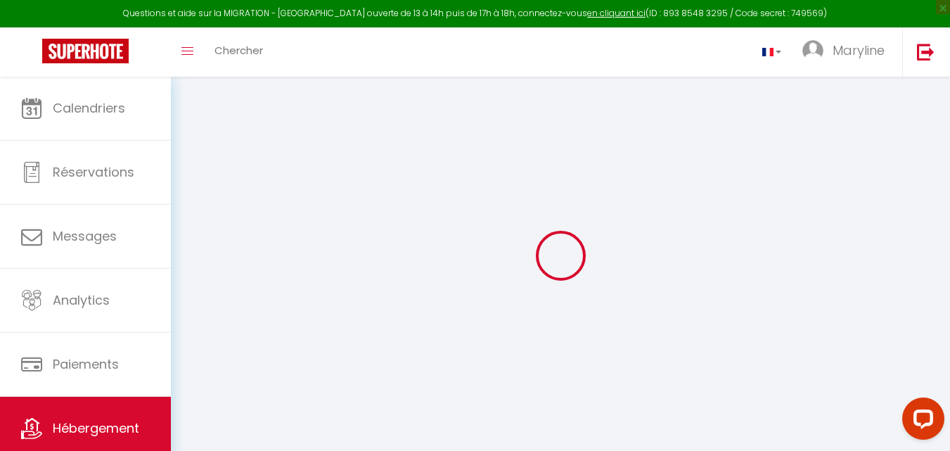
type input "0"
select select
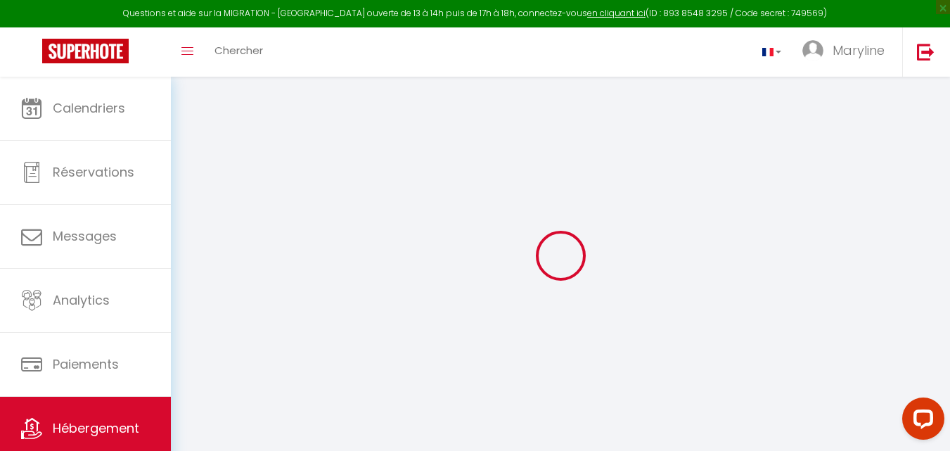
select select
checkbox input "false"
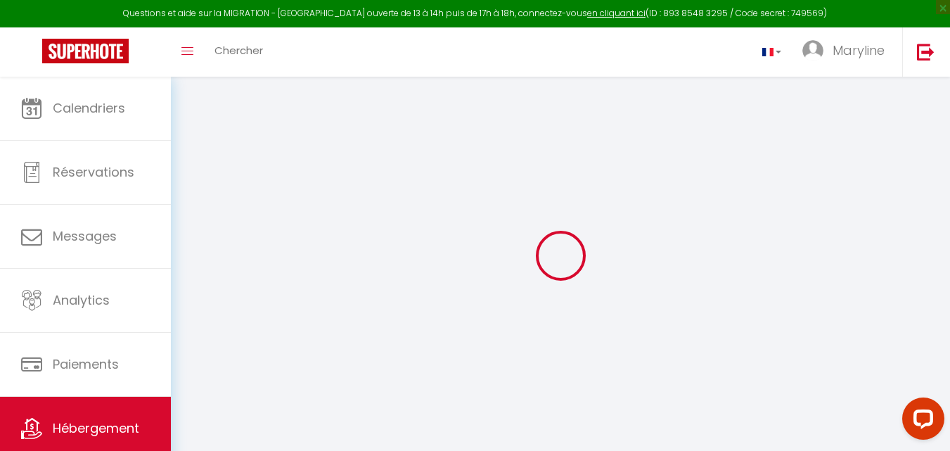
checkbox input "false"
select select
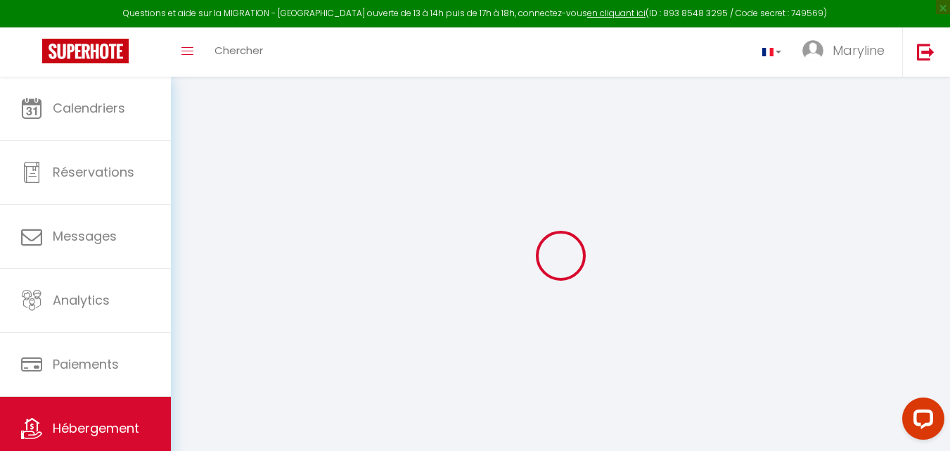
select select
checkbox input "false"
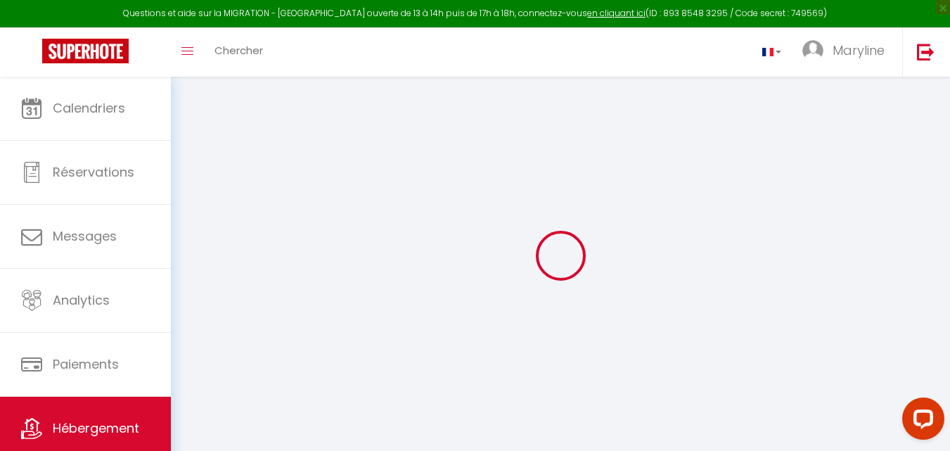
checkbox input "false"
select select
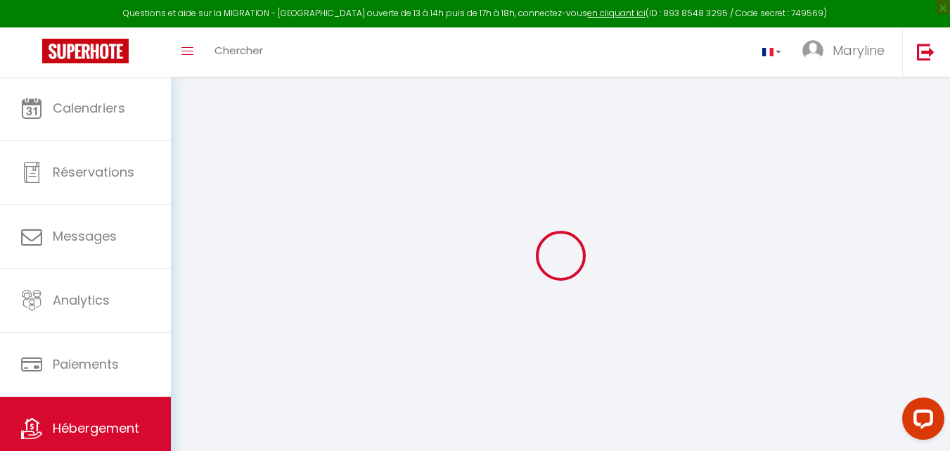
select select
checkbox input "false"
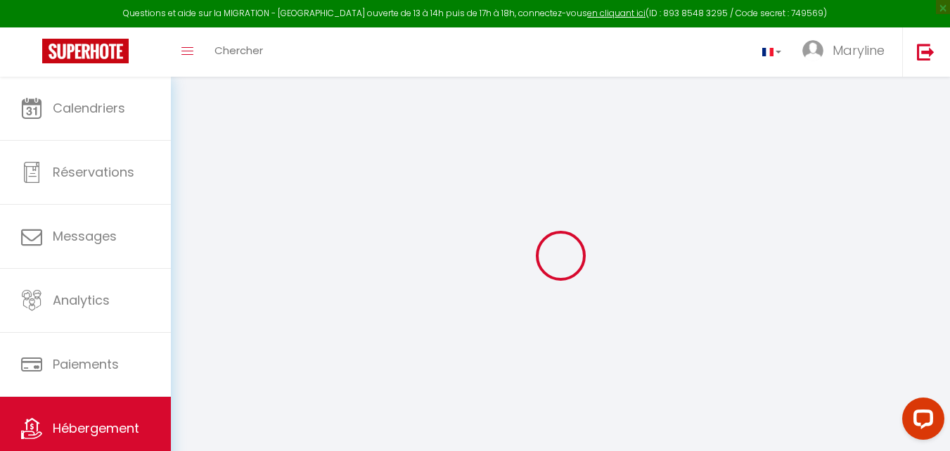
checkbox input "false"
select select
checkbox input "false"
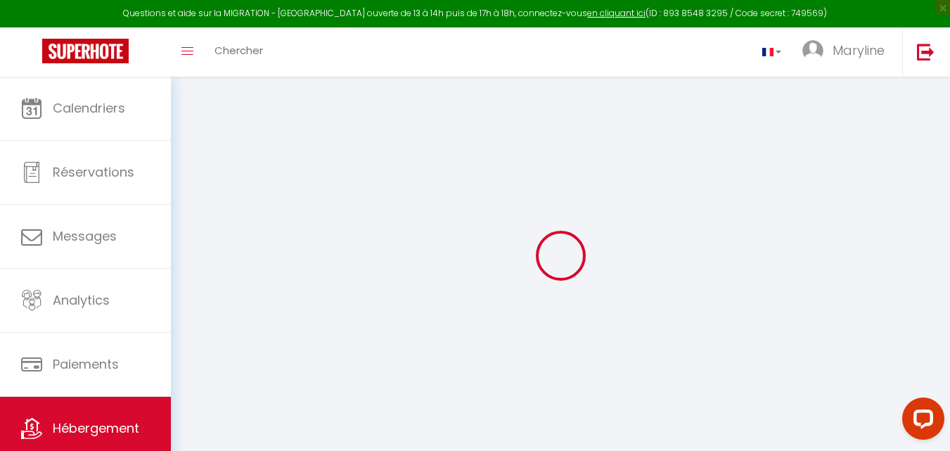
checkbox input "false"
select select "14:00"
select select
select select "11:00"
select select "30"
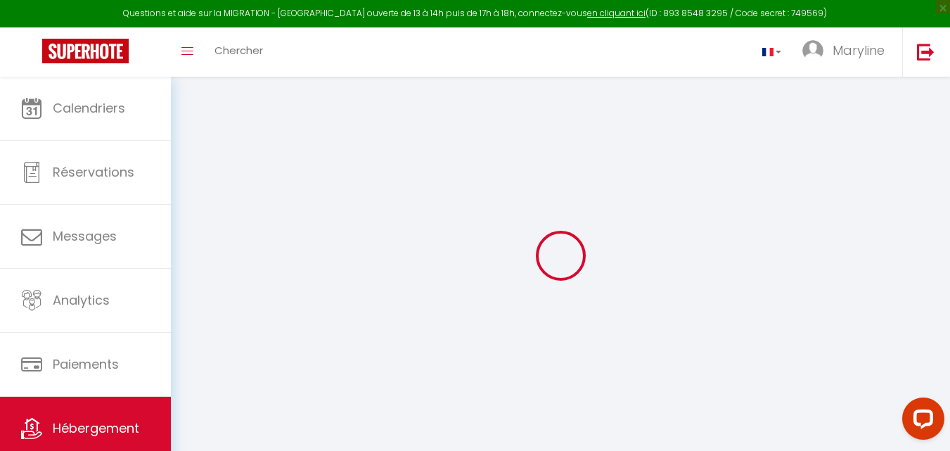
select select "120"
select select
checkbox input "false"
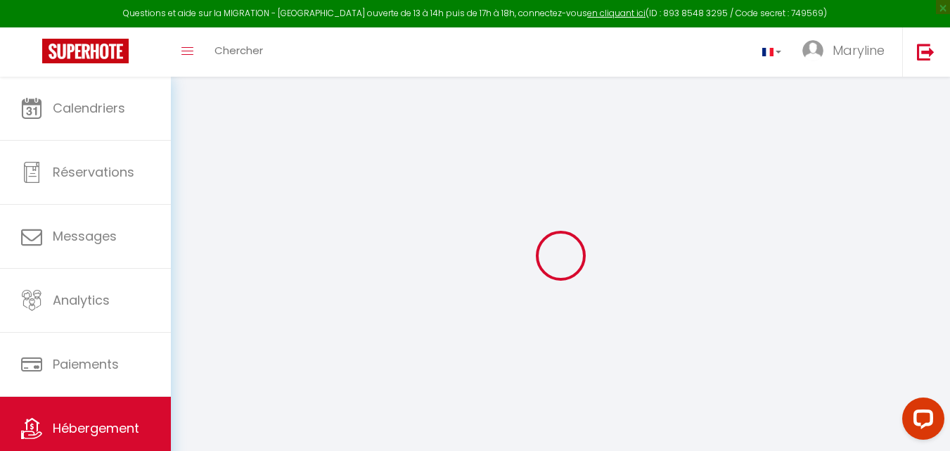
checkbox input "false"
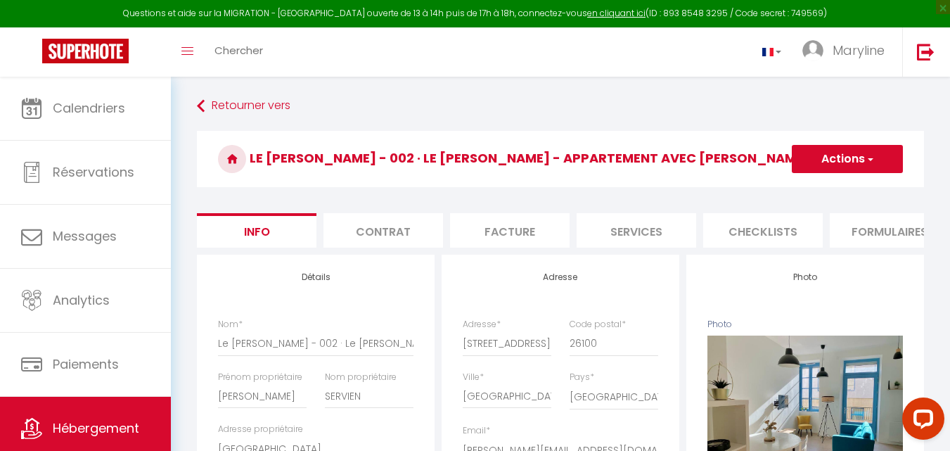
select select
checkbox input "false"
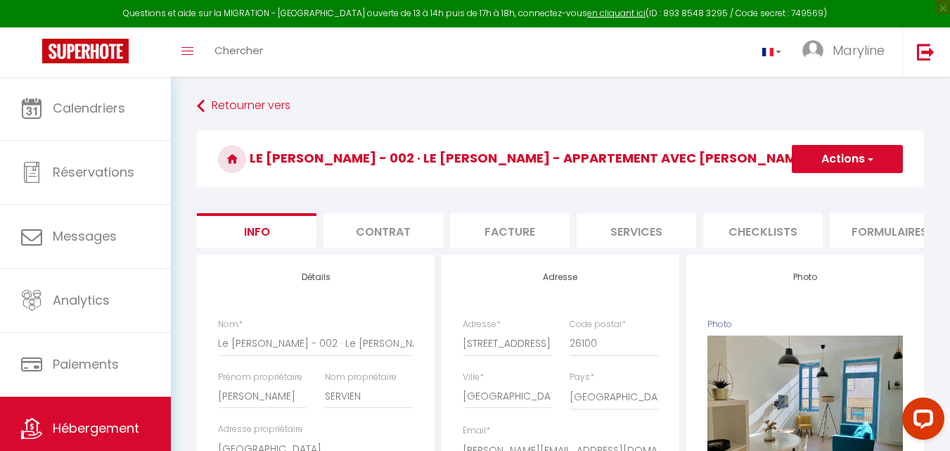
checkbox input "false"
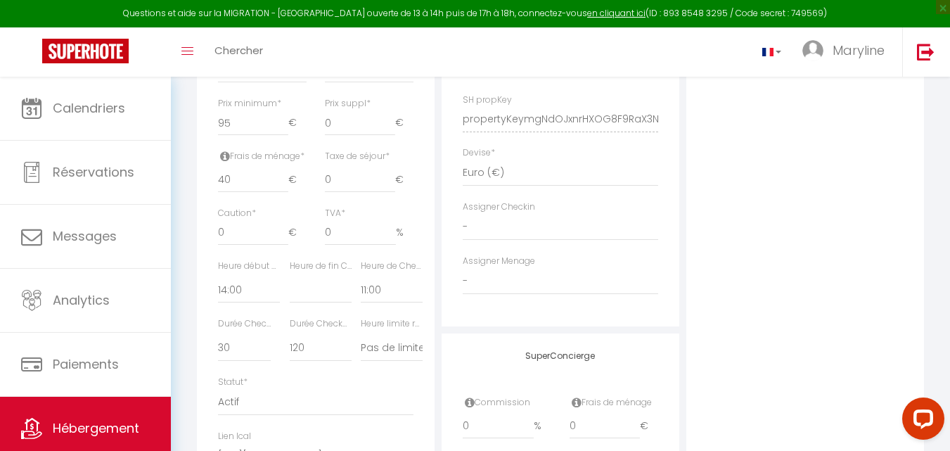
scroll to position [691, 0]
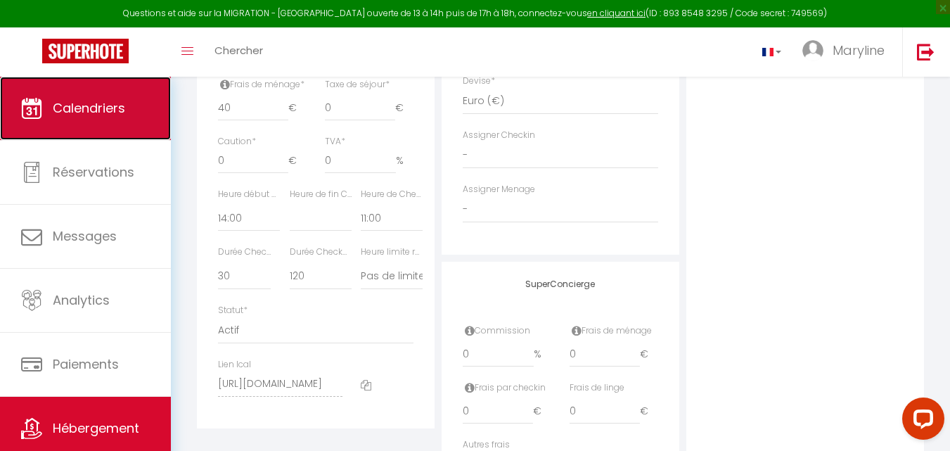
click at [90, 93] on link "Calendriers" at bounding box center [85, 108] width 171 height 63
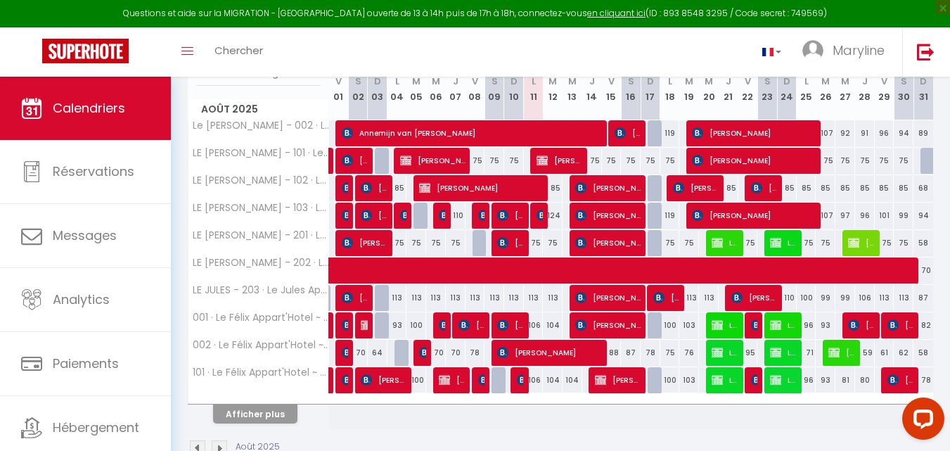
scroll to position [184, 0]
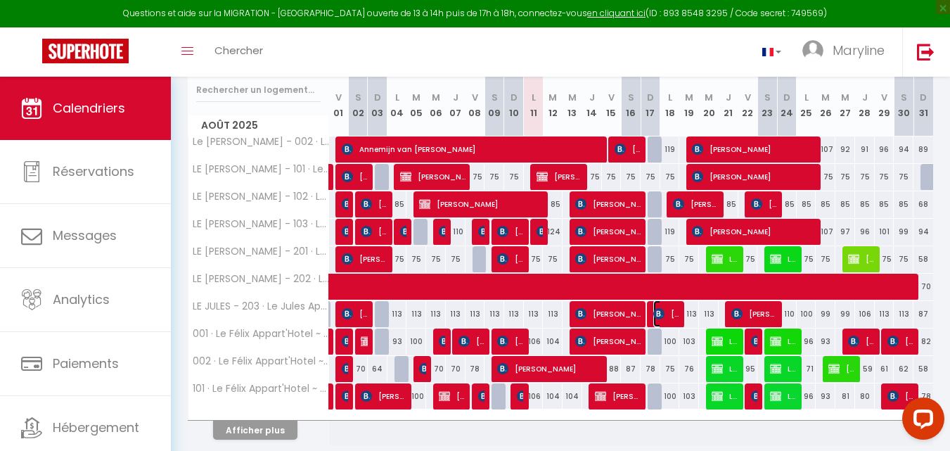
click at [667, 320] on span "[PERSON_NAME]" at bounding box center [666, 313] width 26 height 27
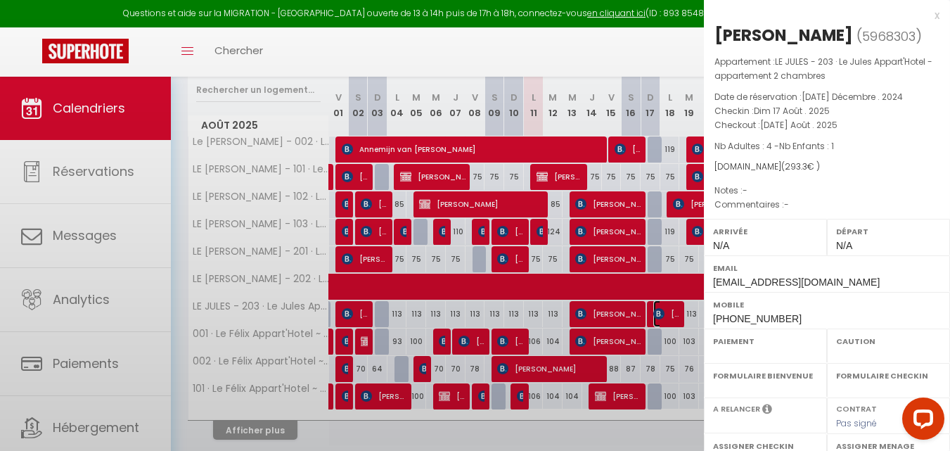
select select "OK"
select select "KO"
select select "0"
select select "1"
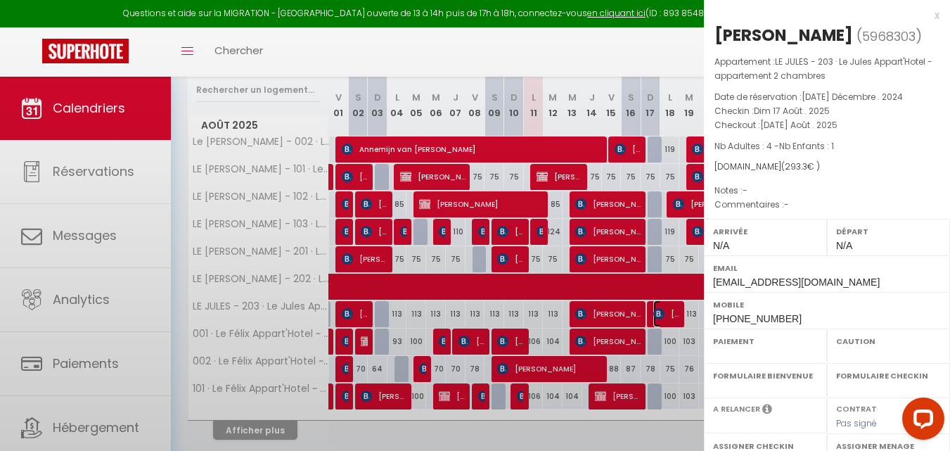
select select
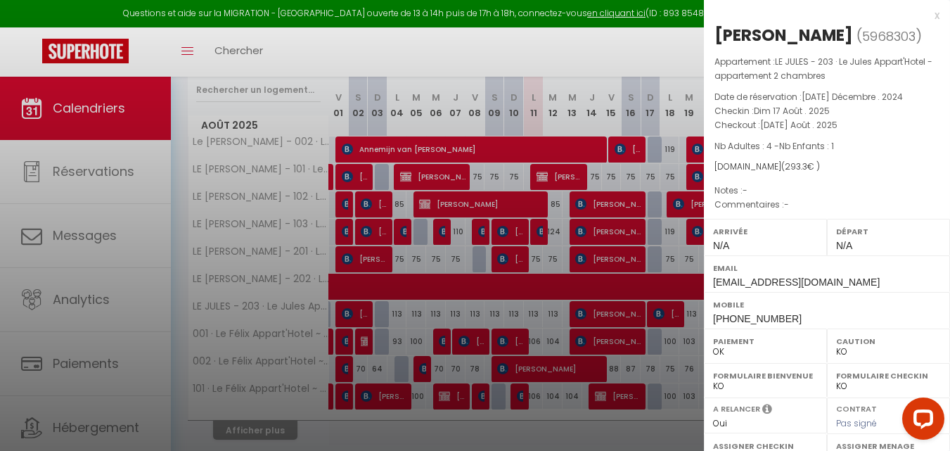
click at [924, 18] on div "x" at bounding box center [821, 15] width 235 height 17
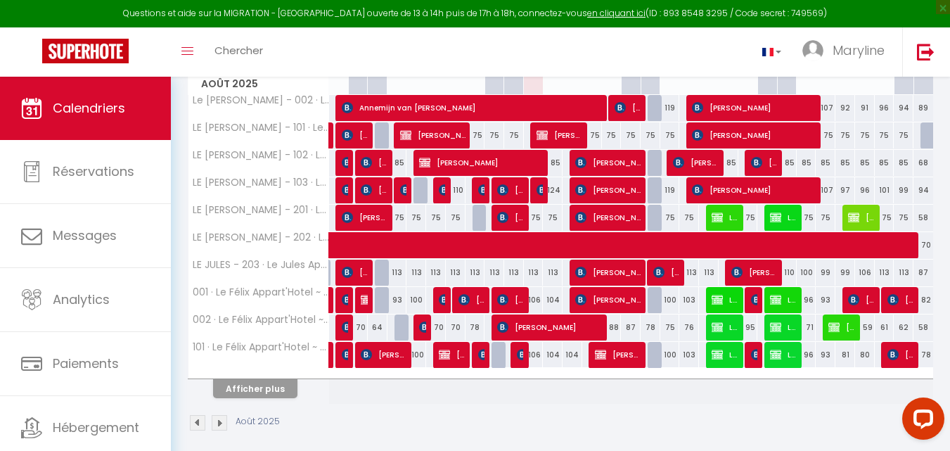
scroll to position [237, 0]
